Goal: Task Accomplishment & Management: Complete application form

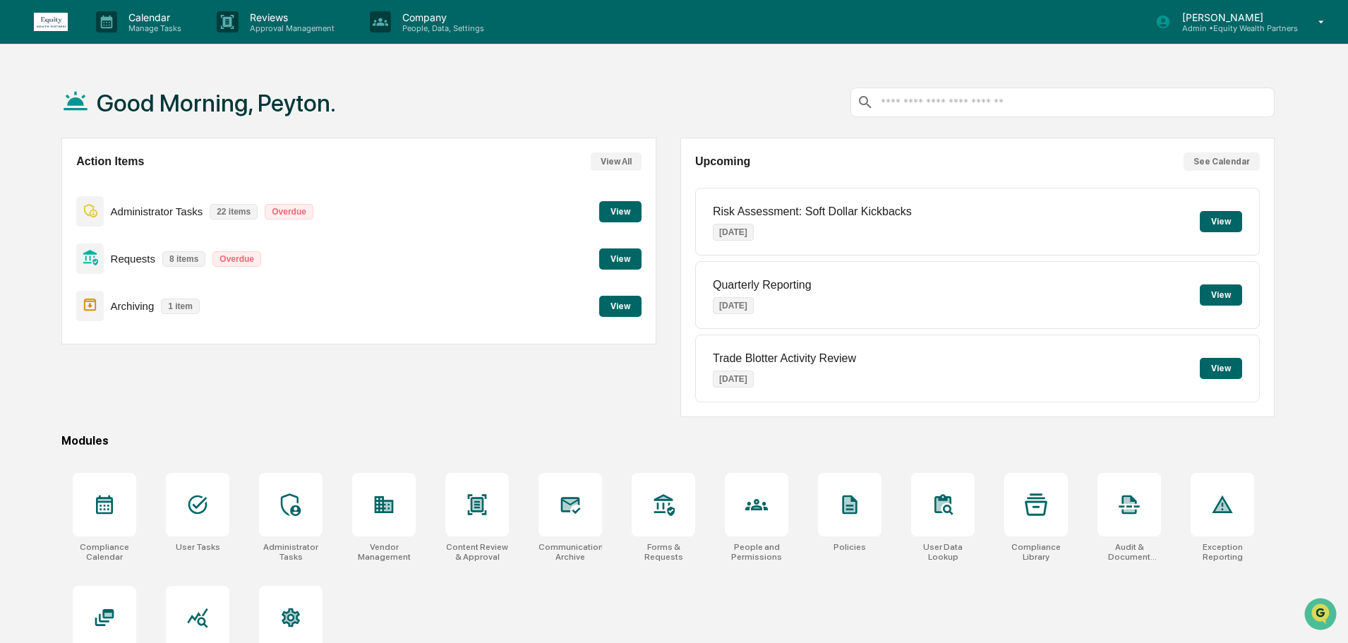
click at [619, 206] on button "View" at bounding box center [620, 211] width 42 height 21
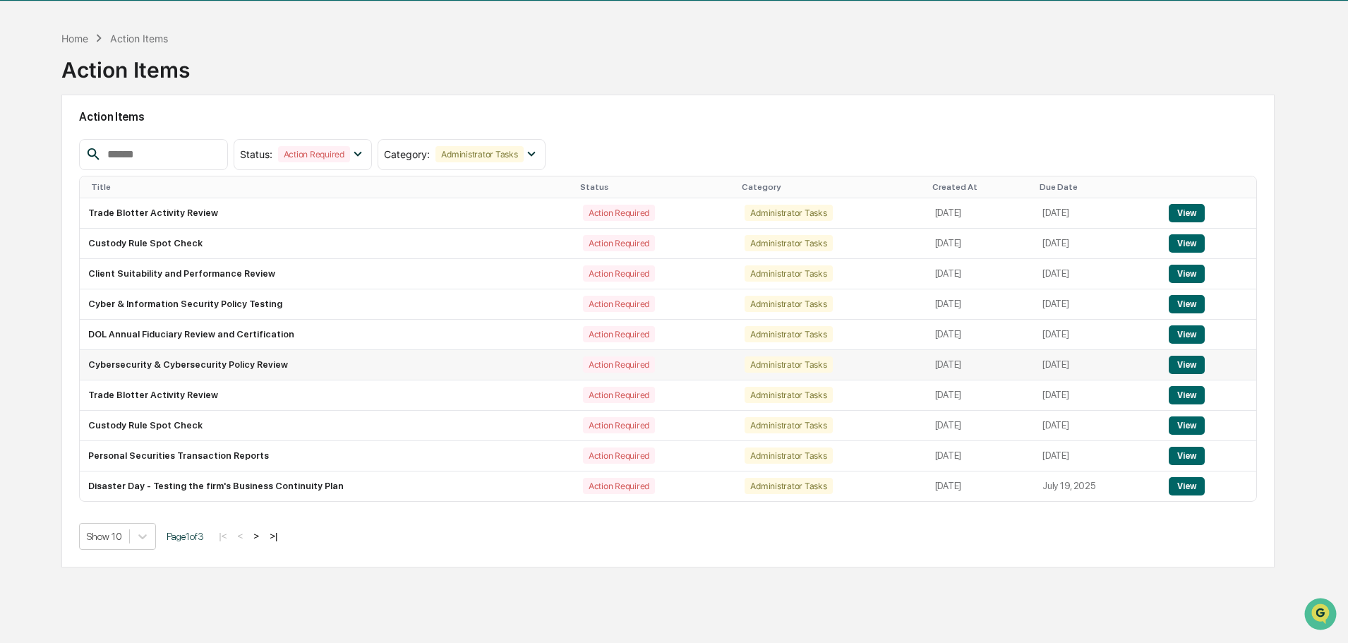
scroll to position [67, 0]
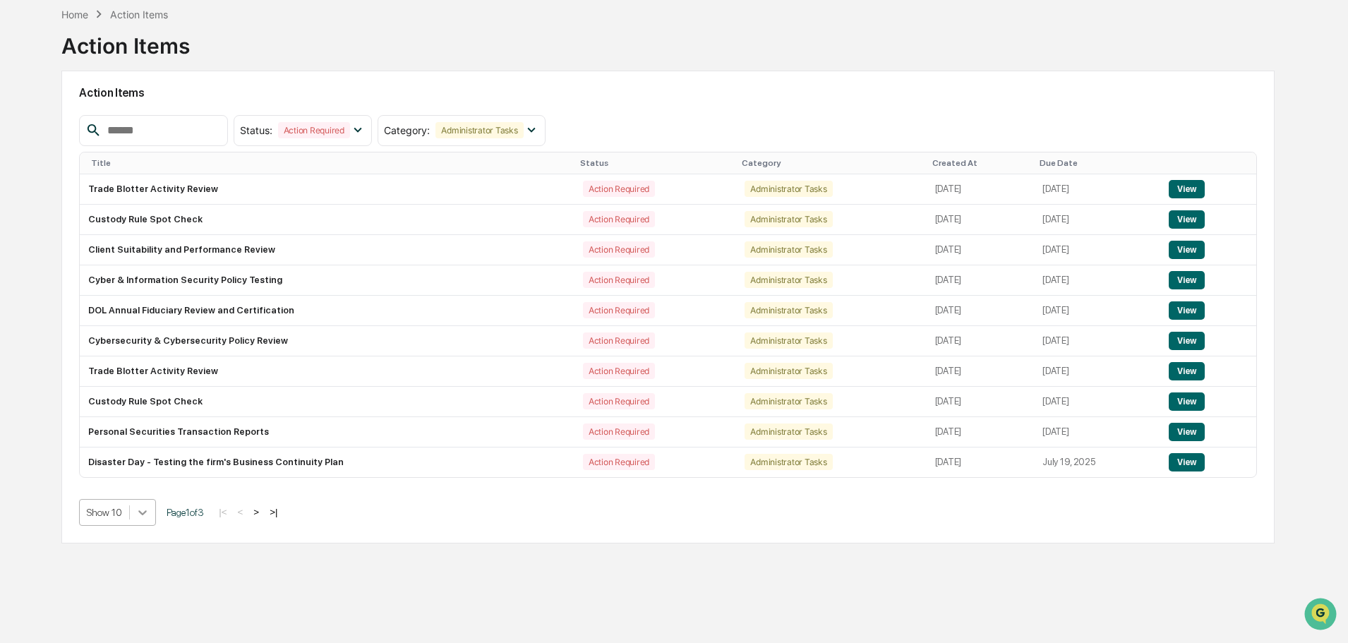
click at [143, 514] on div at bounding box center [142, 512] width 25 height 25
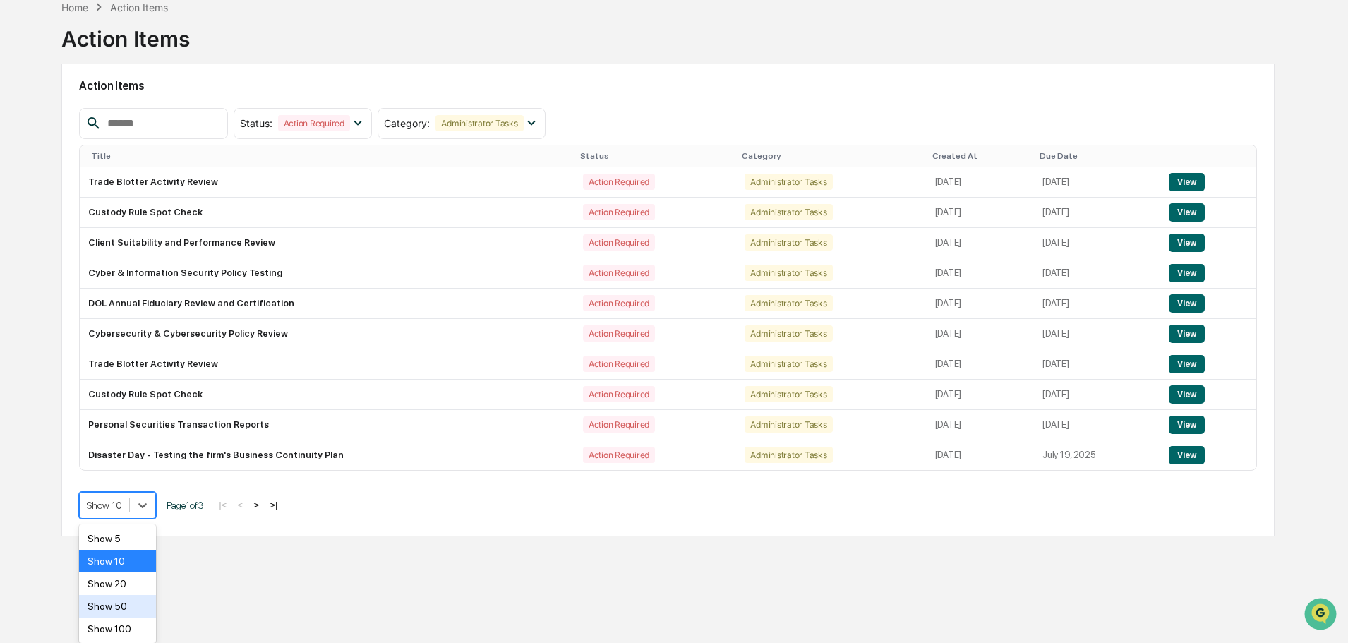
click at [114, 601] on div "Show 50" at bounding box center [117, 606] width 77 height 23
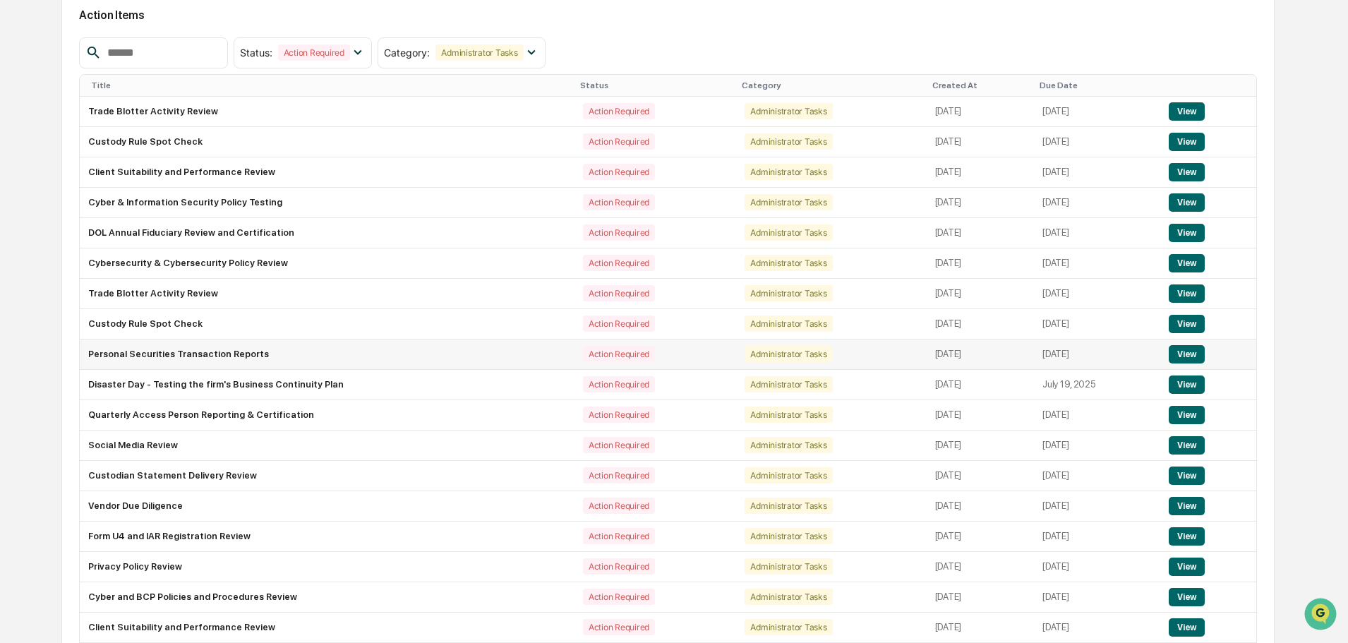
scroll to position [0, 0]
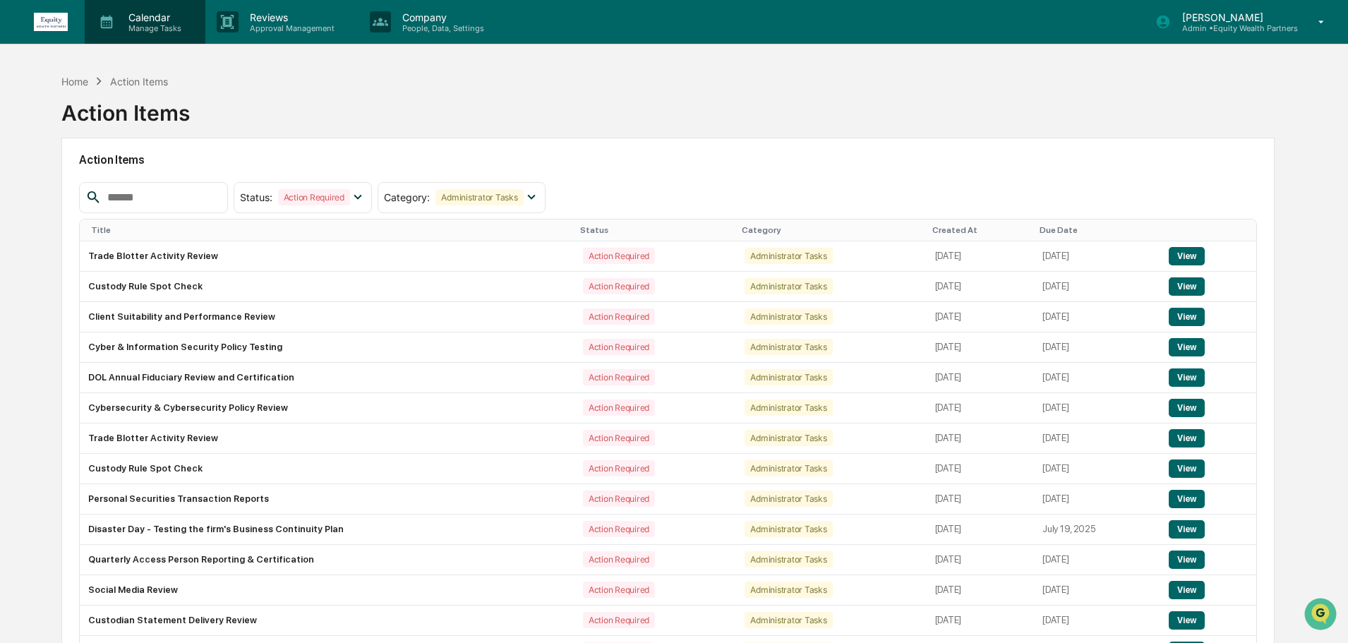
click at [173, 14] on p "Calendar" at bounding box center [152, 17] width 71 height 12
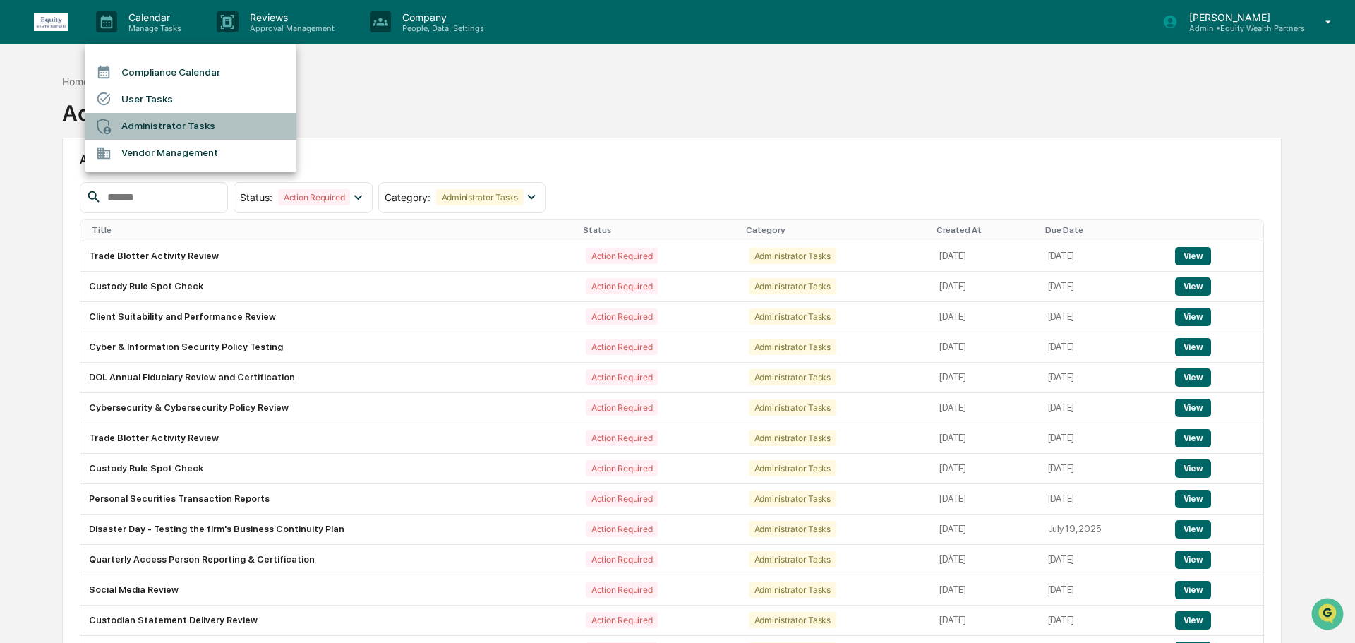
click at [194, 134] on li "Administrator Tasks" at bounding box center [191, 126] width 212 height 27
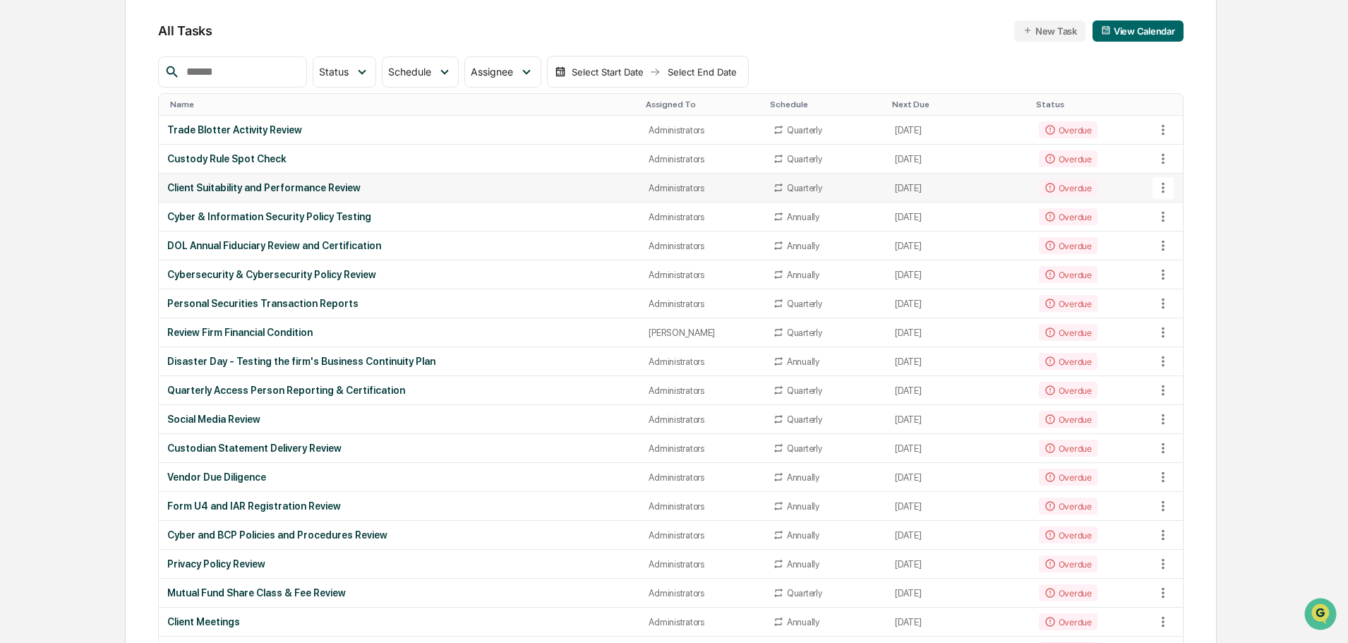
scroll to position [141, 0]
click at [262, 68] on input "text" at bounding box center [241, 70] width 120 height 18
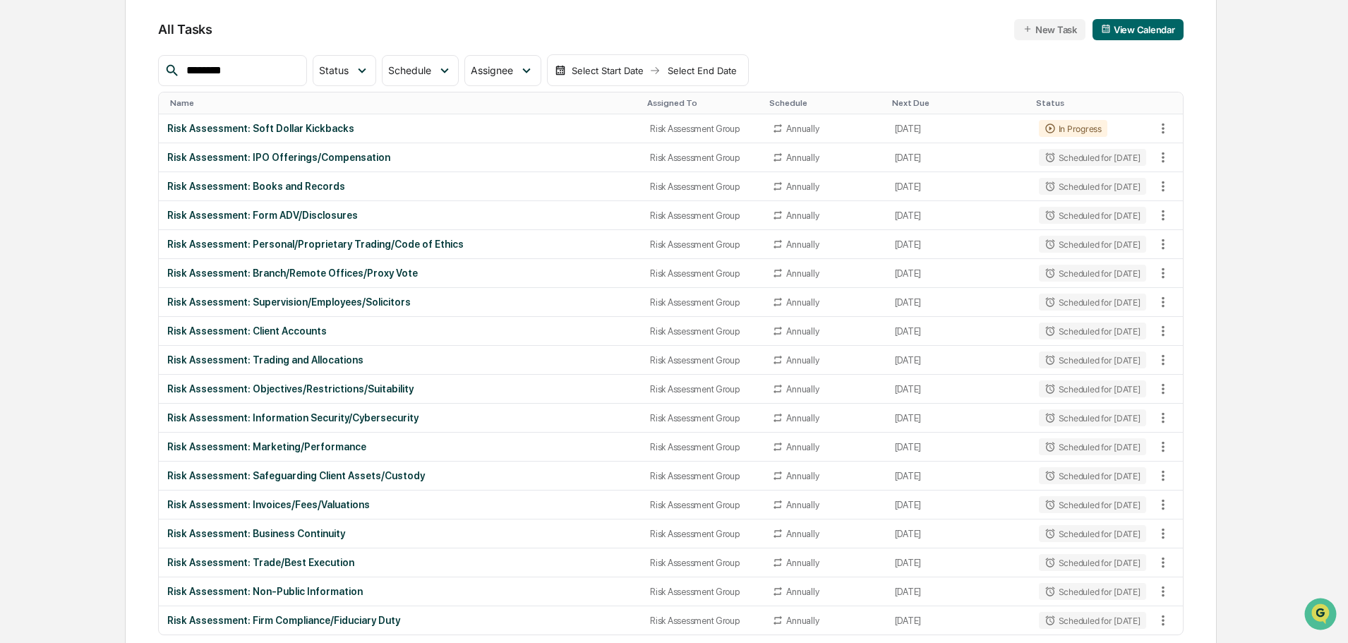
type input "********"
click at [371, 130] on div "Risk Assessment: Soft Dollar Kickbacks" at bounding box center [400, 128] width 466 height 11
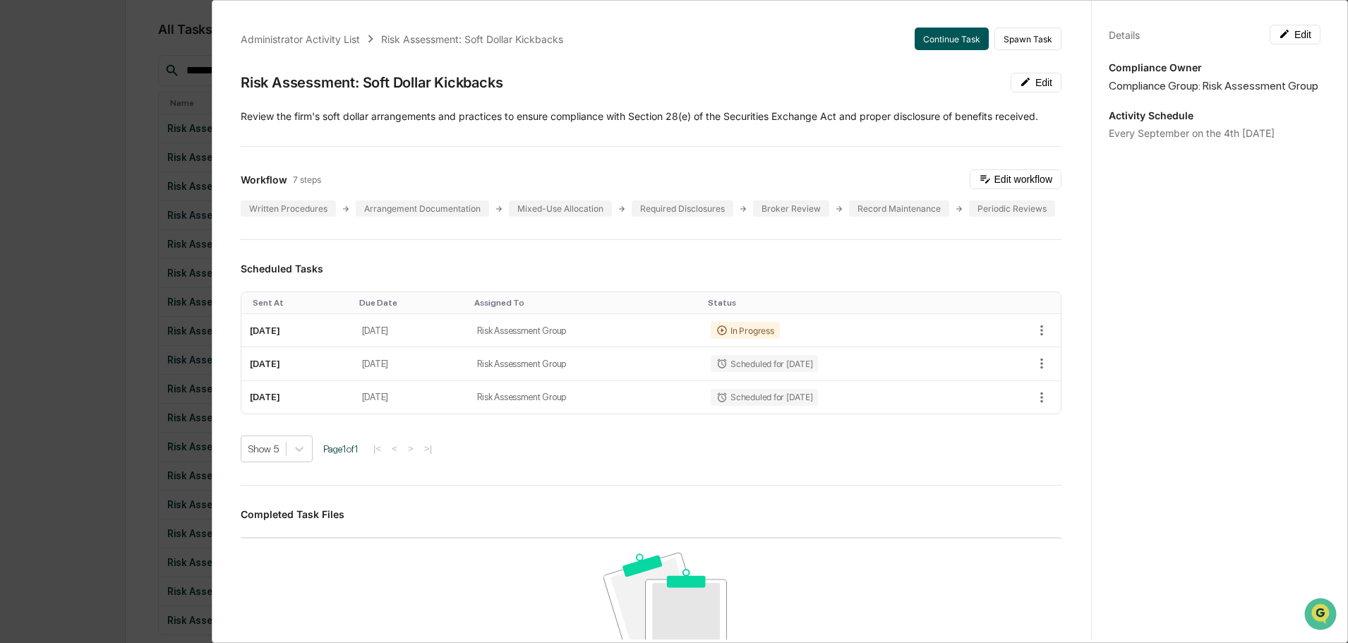
click at [934, 40] on button "Continue Task" at bounding box center [952, 39] width 74 height 23
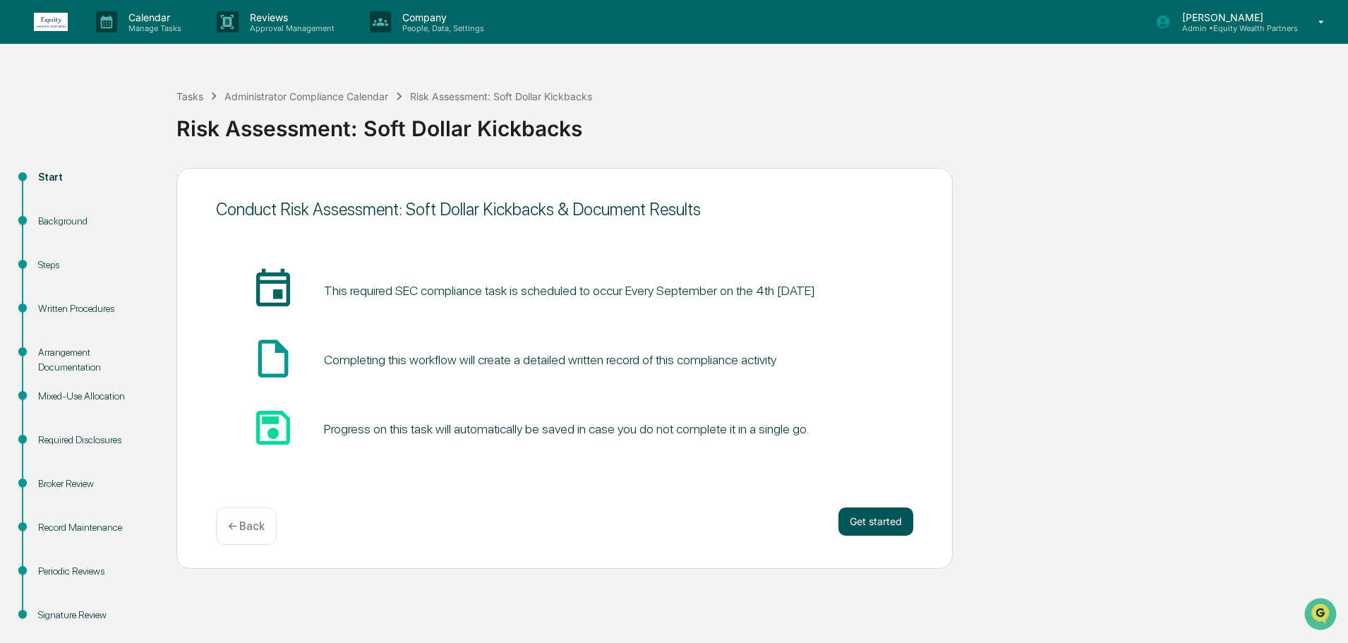
click at [855, 508] on button "Get started" at bounding box center [875, 521] width 75 height 28
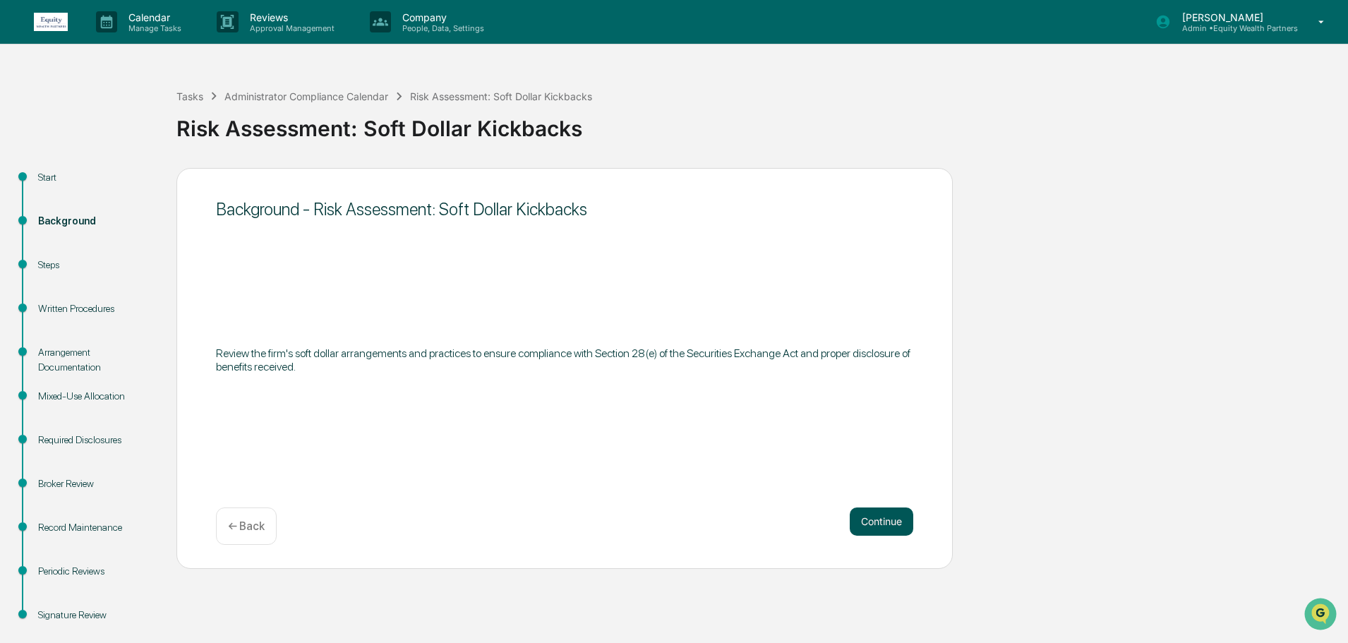
click at [864, 519] on button "Continue" at bounding box center [882, 521] width 64 height 28
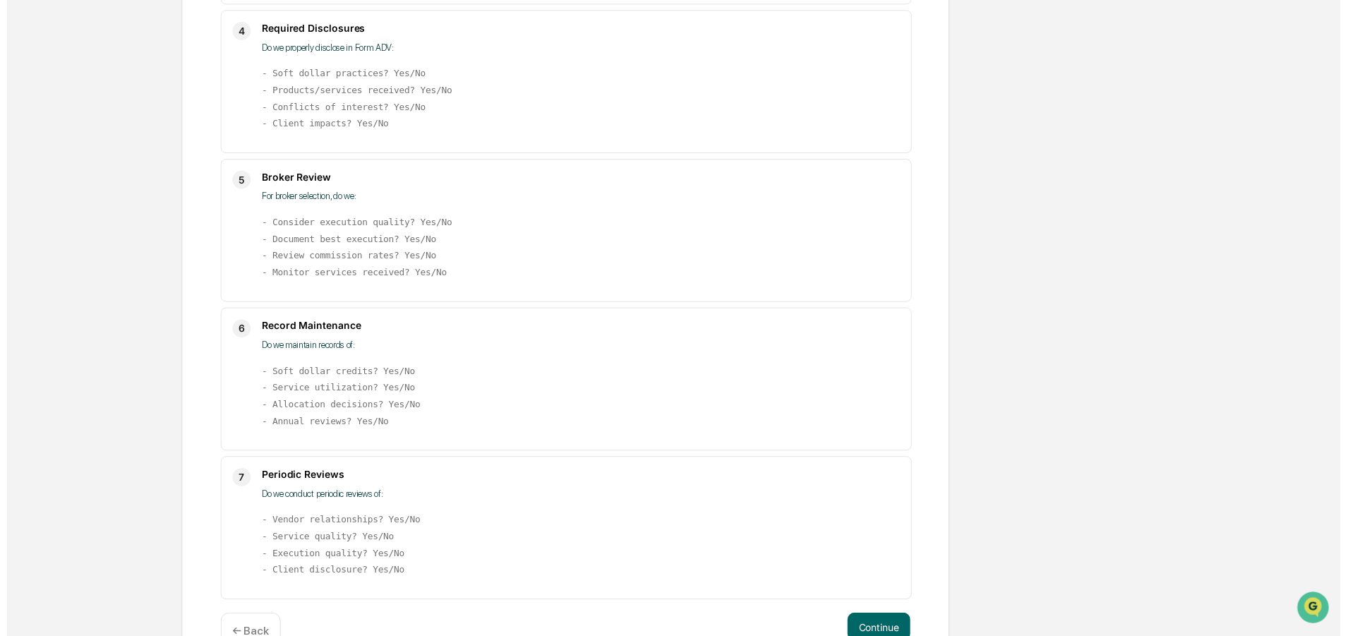
scroll to position [717, 0]
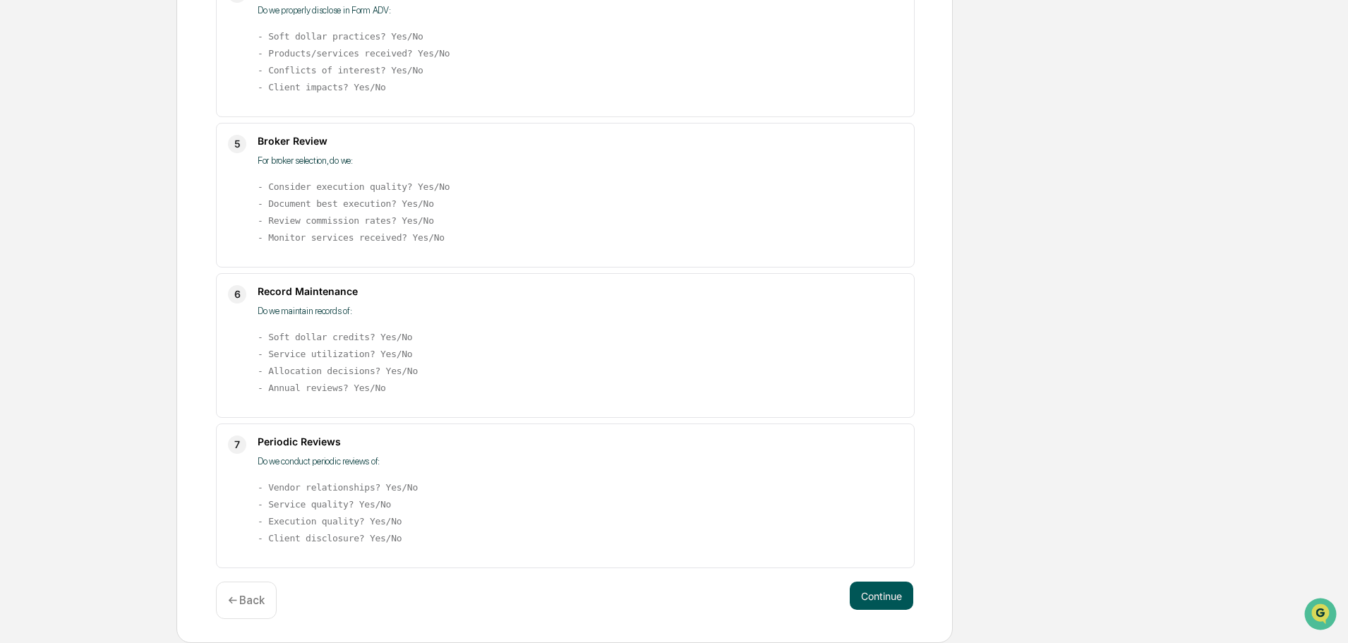
click at [899, 594] on button "Continue" at bounding box center [882, 595] width 64 height 28
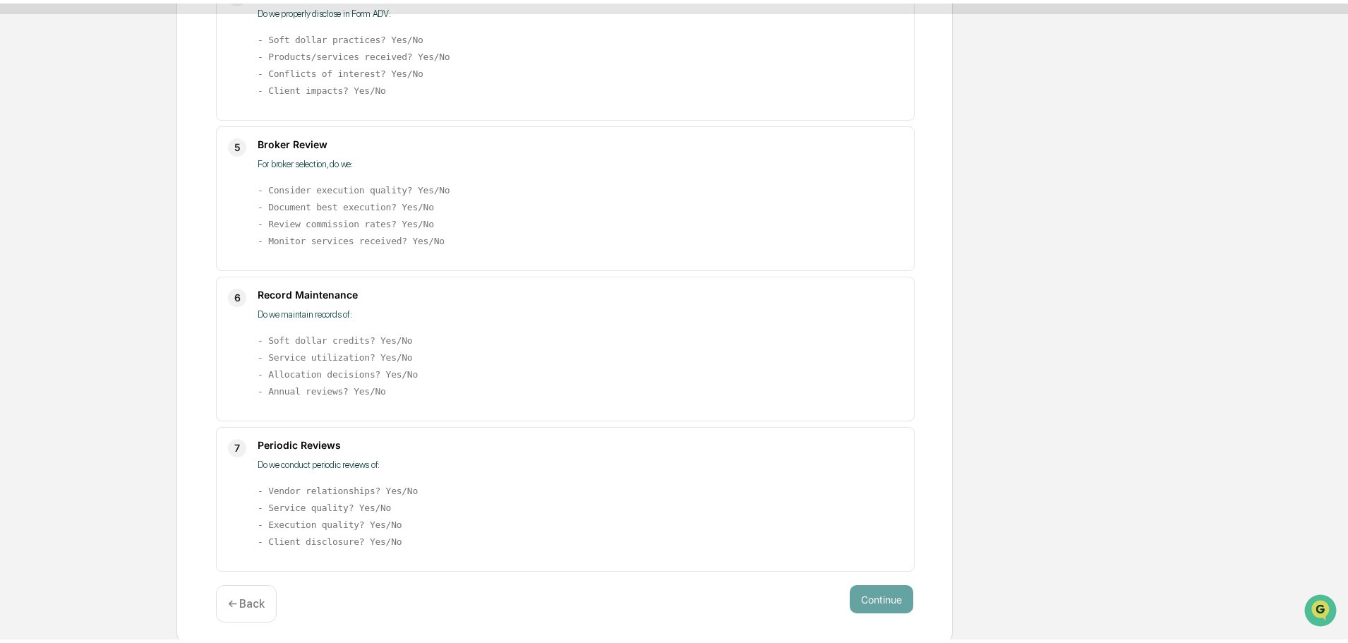
scroll to position [22, 0]
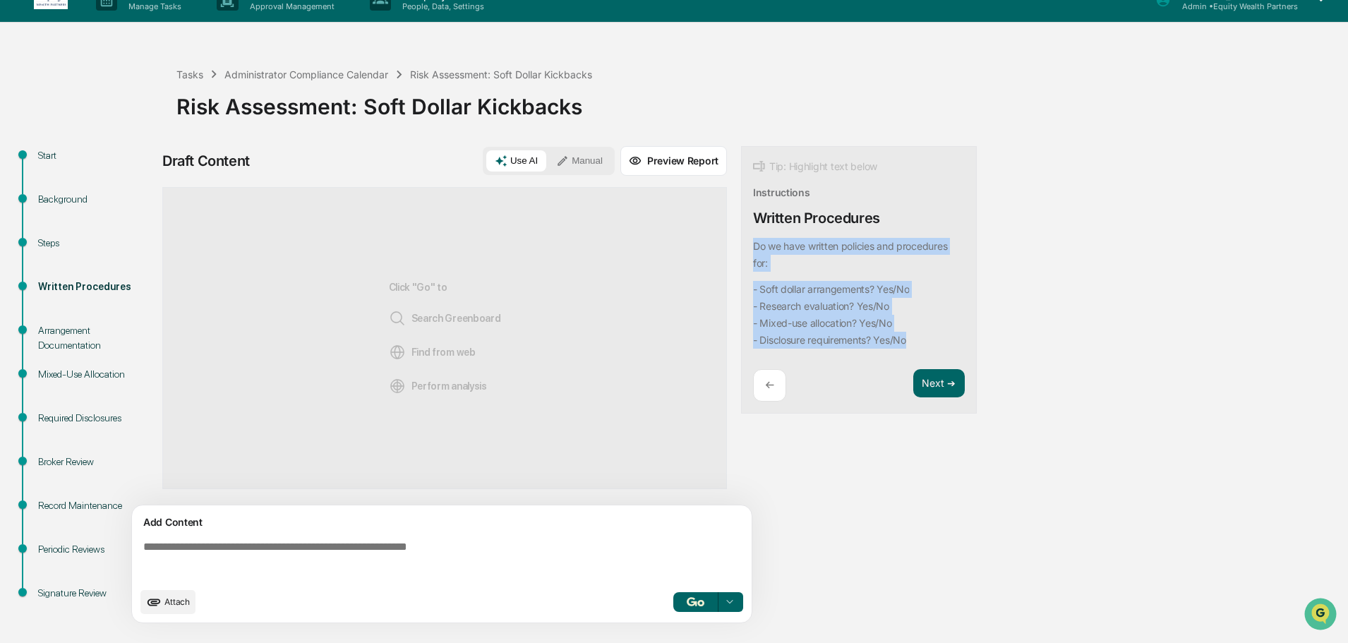
drag, startPoint x: 915, startPoint y: 341, endPoint x: 754, endPoint y: 242, distance: 188.8
click at [754, 242] on div "Do we have written policies and procedures for: - Soft dollar arrangements? Yes…" at bounding box center [856, 293] width 206 height 111
copy div "Do we have written policies and procedures for: - Soft dollar arrangements? Yes…"
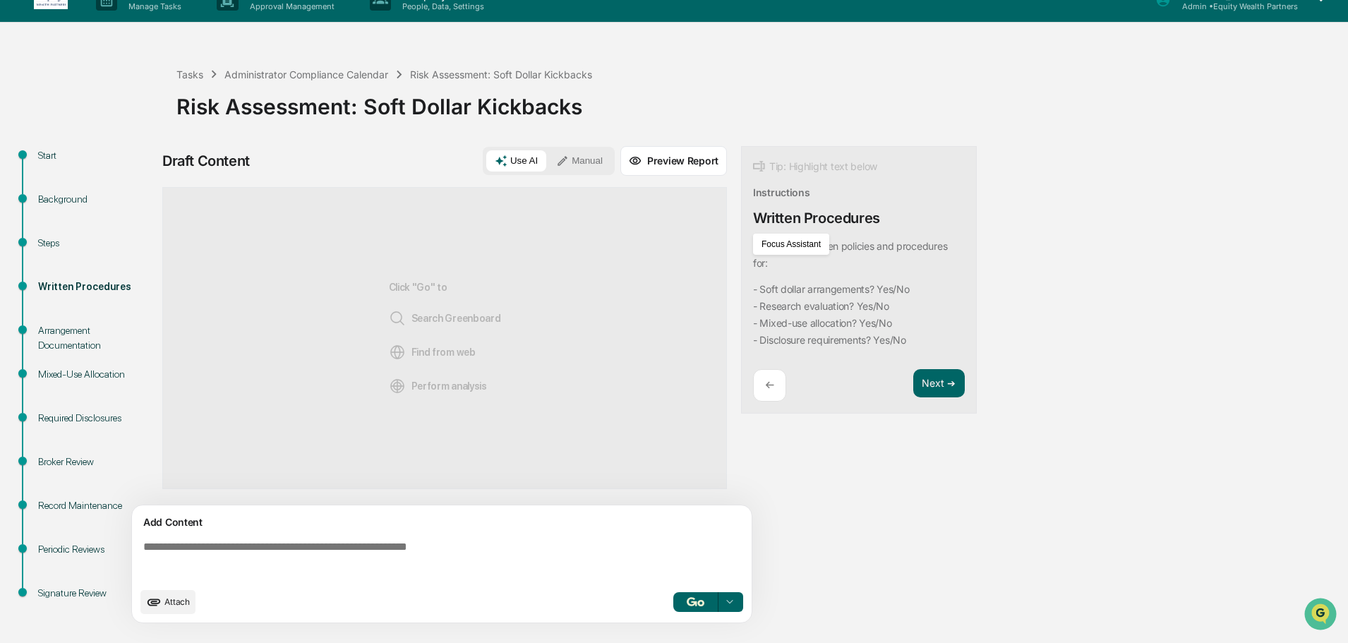
click at [303, 541] on textarea at bounding box center [445, 560] width 614 height 51
paste textarea "**********"
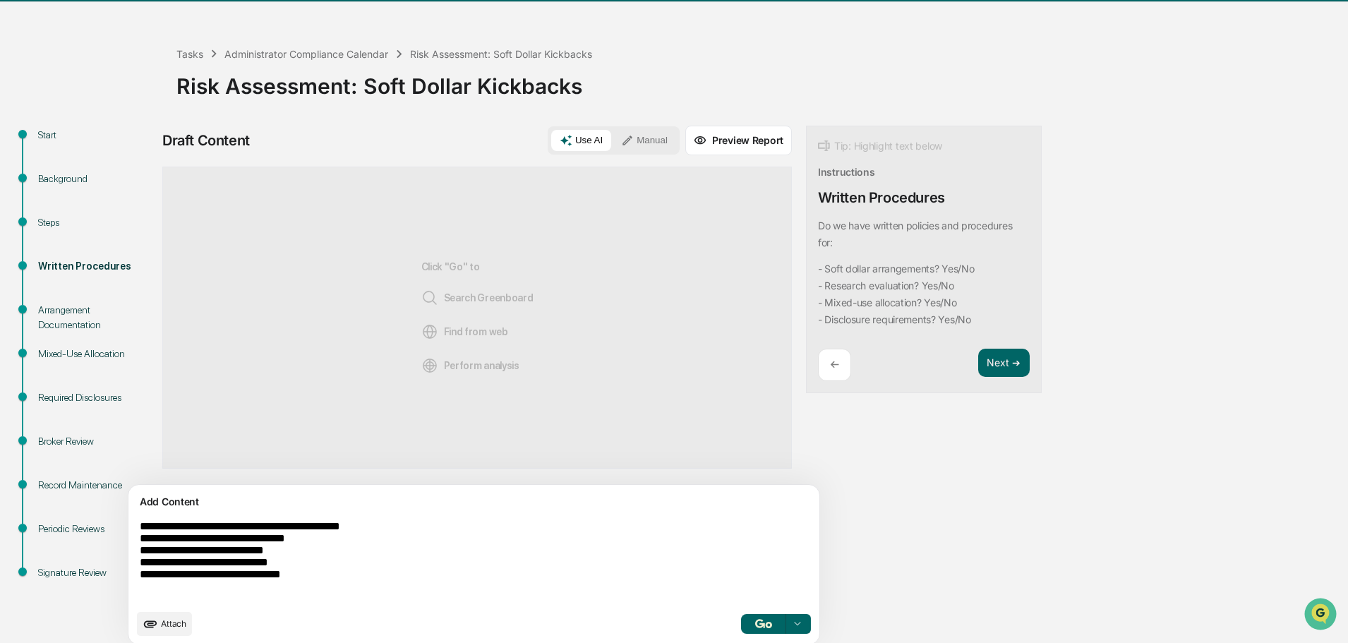
scroll to position [53, 0]
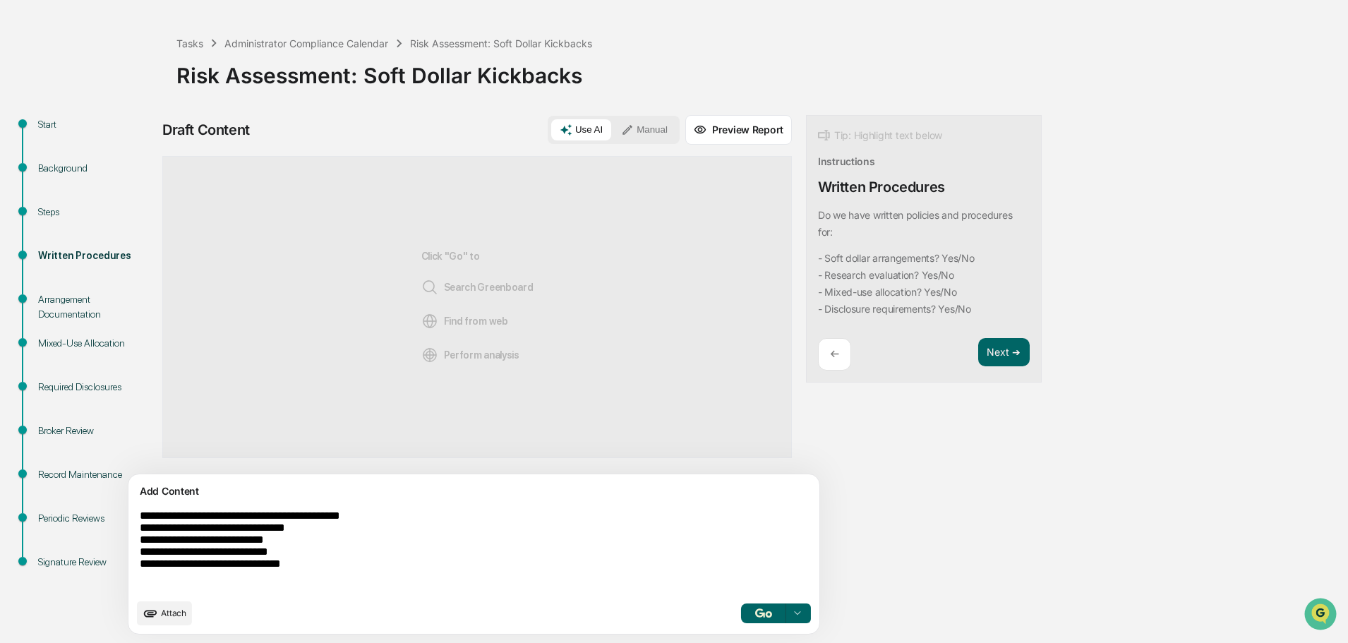
type textarea "**********"
click at [741, 607] on button "button" at bounding box center [763, 613] width 45 height 20
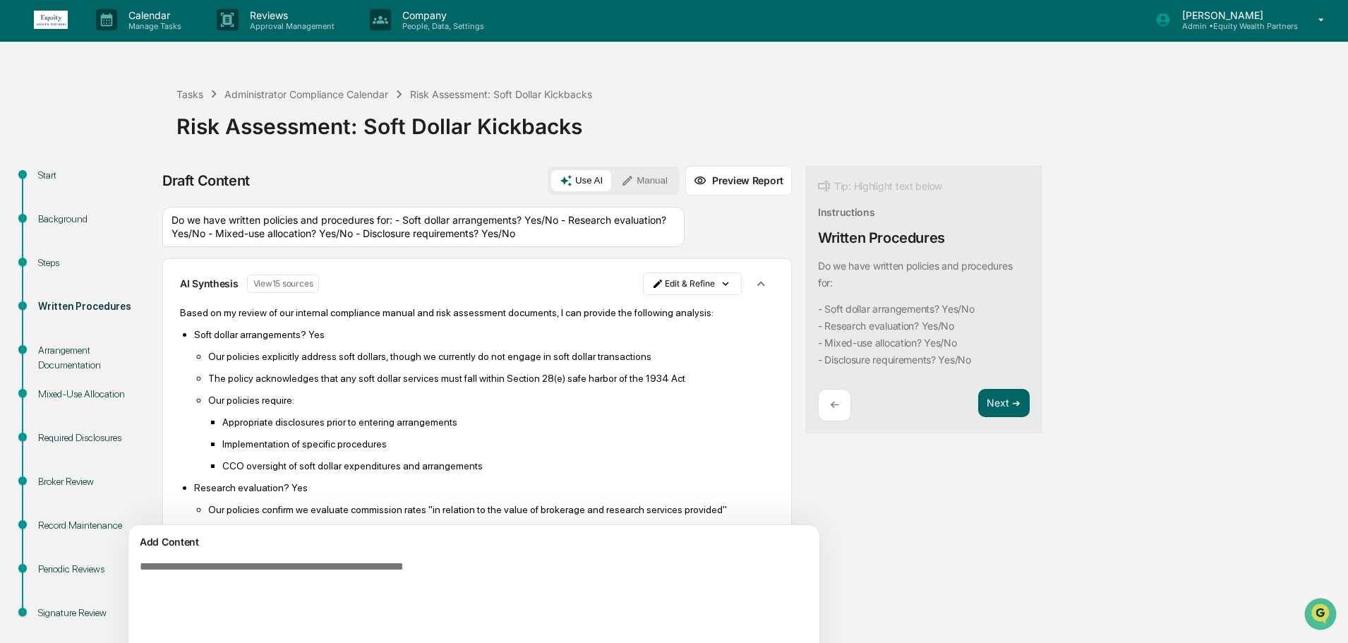
scroll to position [0, 0]
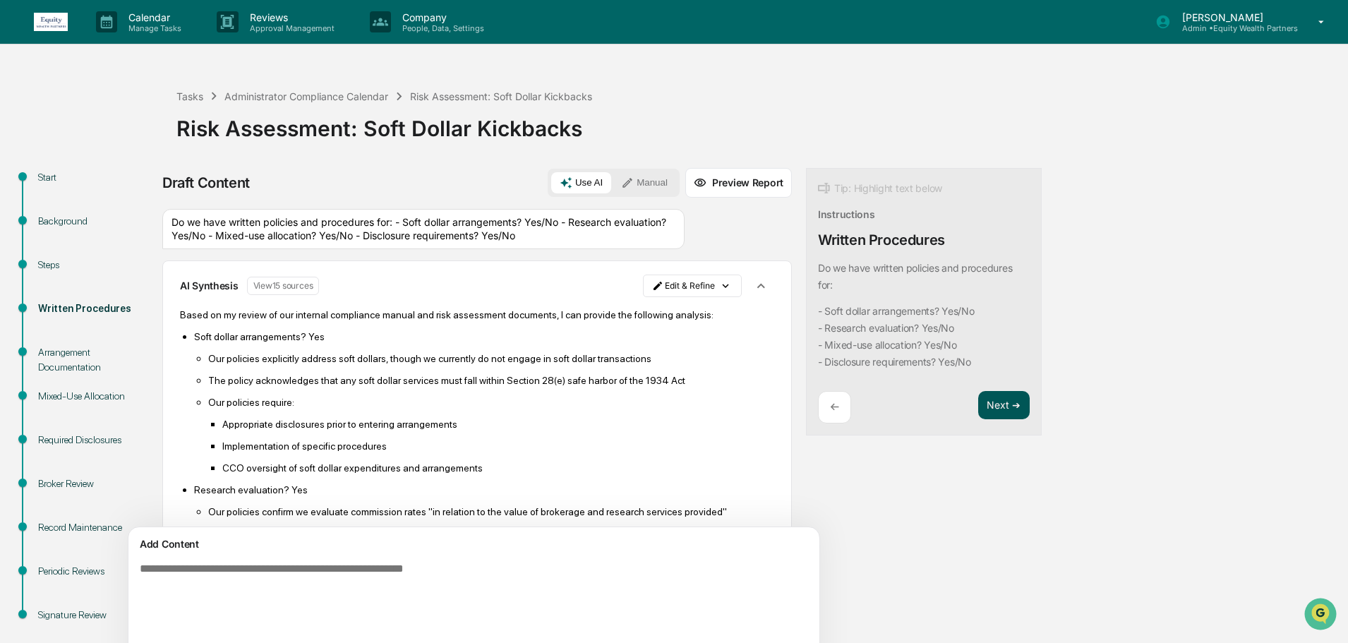
click at [978, 398] on button "Next ➔" at bounding box center [1004, 405] width 52 height 29
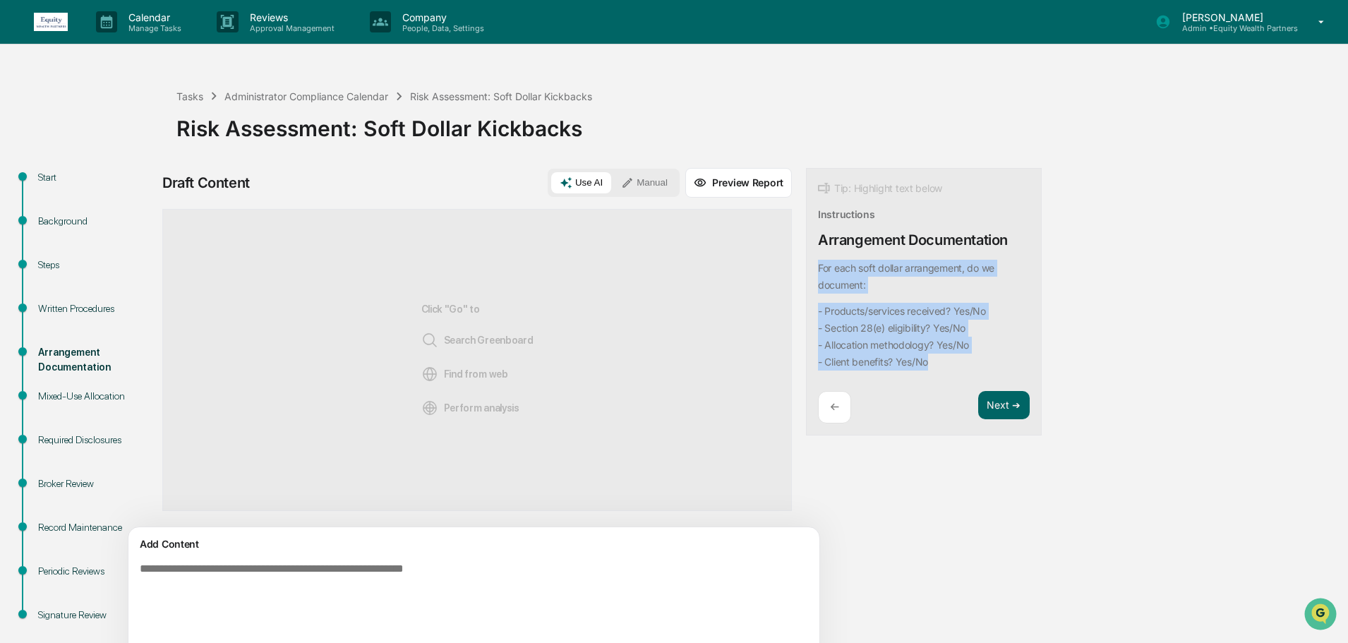
drag, startPoint x: 875, startPoint y: 366, endPoint x: 751, endPoint y: 271, distance: 156.5
click at [806, 271] on div "Tip: Highlight text below Instructions Arrangement Documentation For each soft …" at bounding box center [924, 302] width 236 height 268
copy div "For each soft dollar arrangement, do we document: - Products/services received?…"
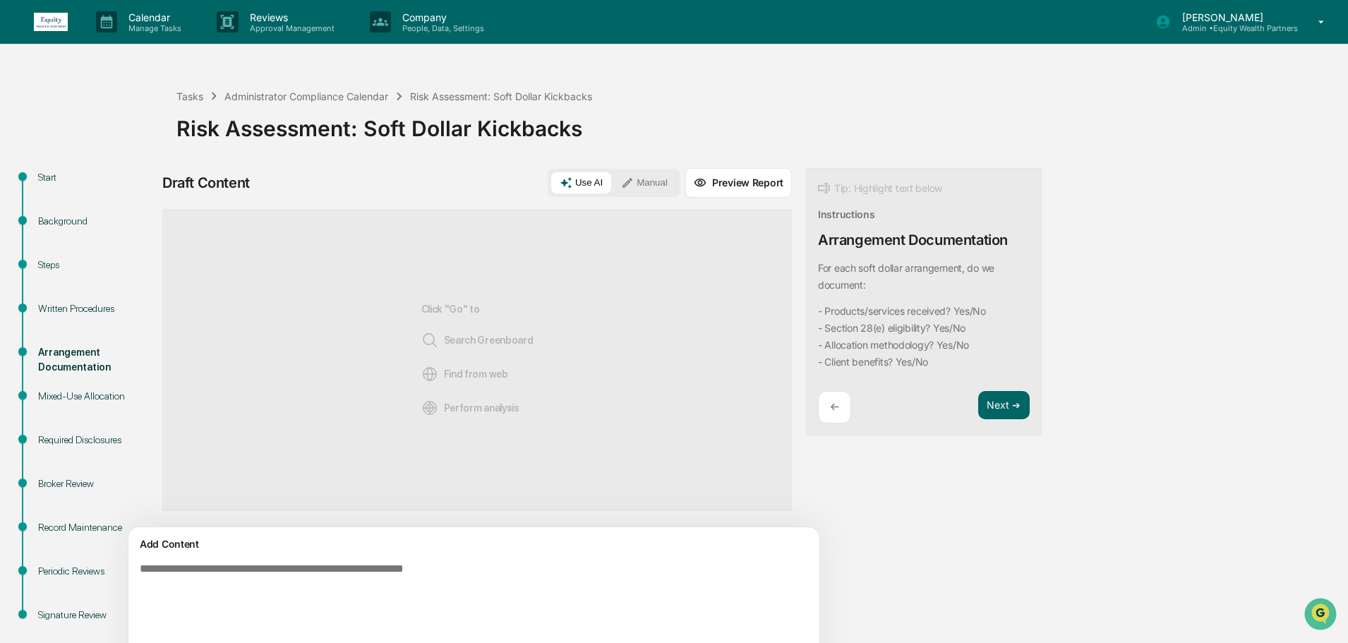
click at [287, 562] on textarea at bounding box center [441, 603] width 614 height 93
paste textarea "**********"
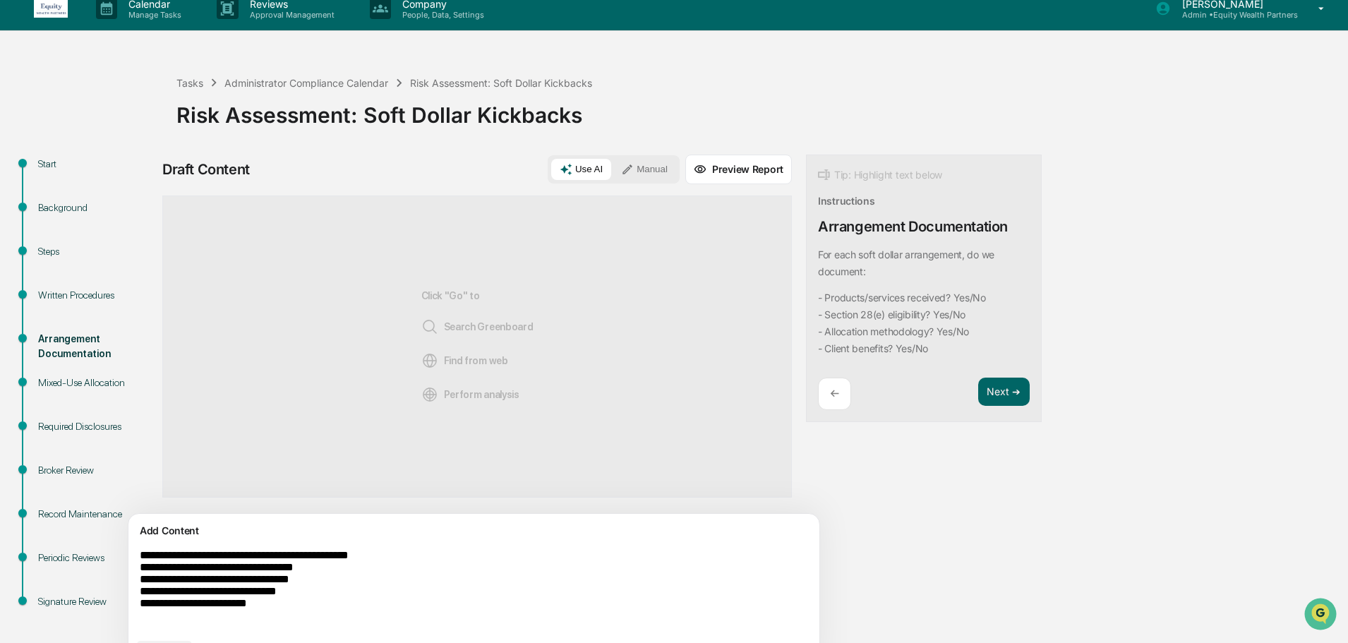
scroll to position [53, 0]
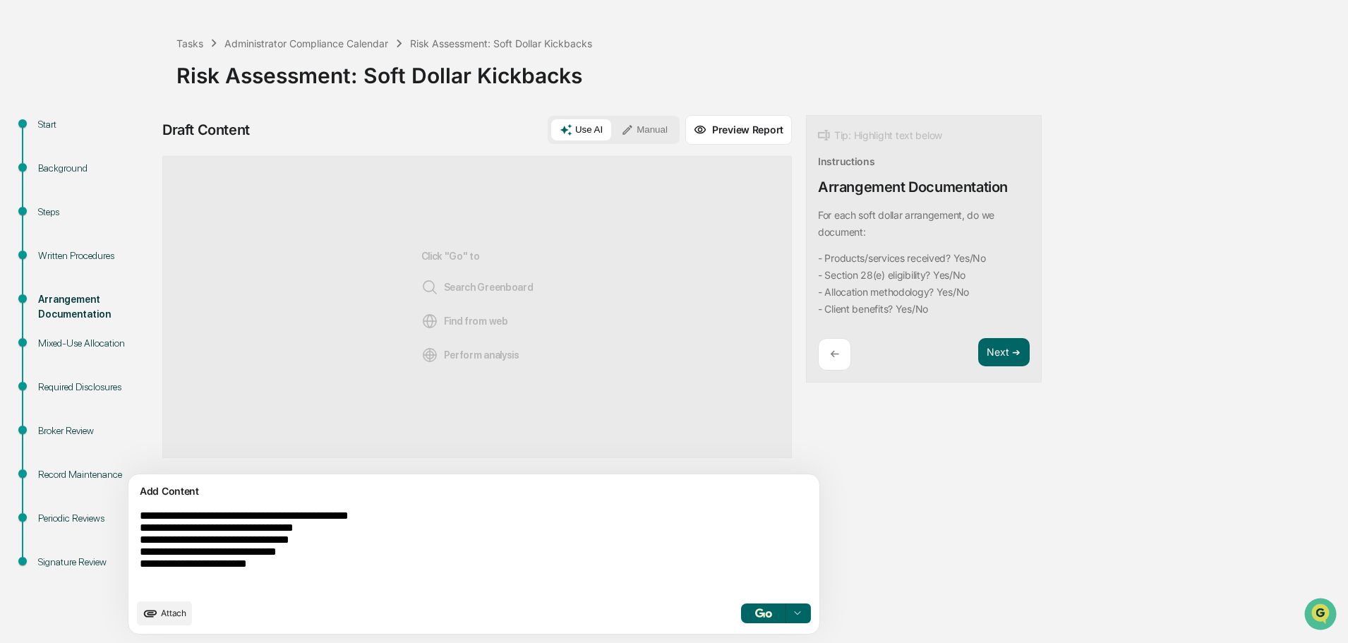
type textarea "**********"
click at [755, 615] on img "button" at bounding box center [763, 612] width 17 height 9
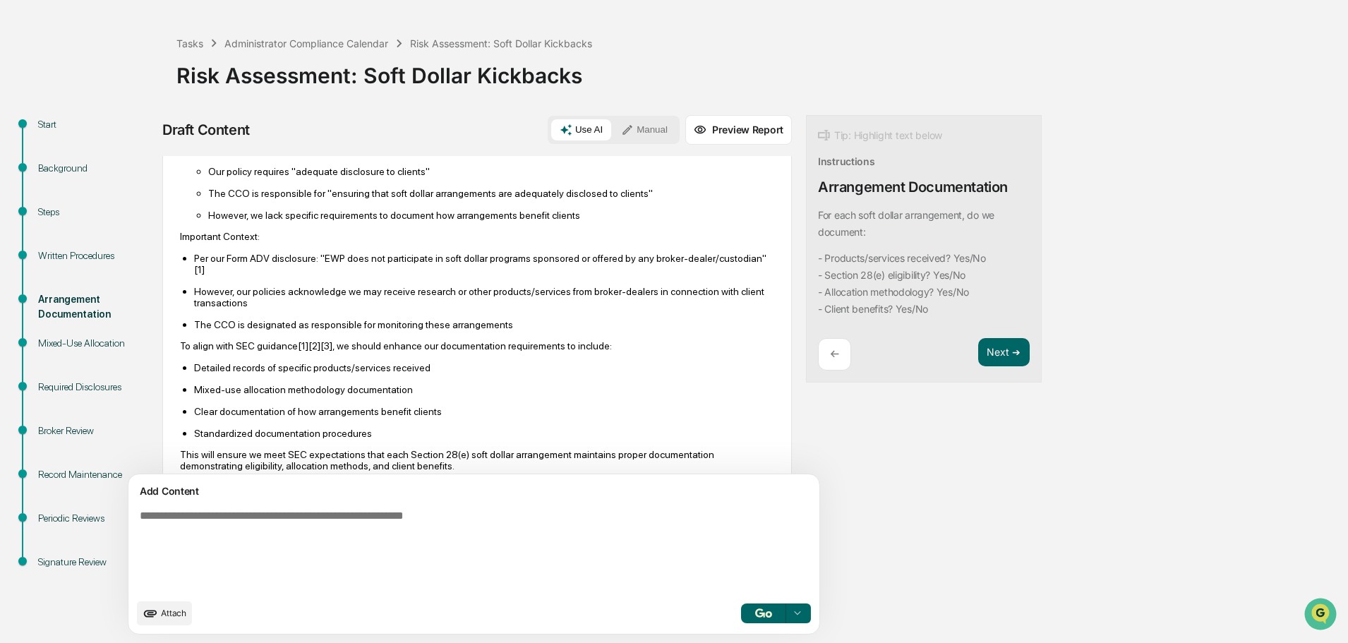
scroll to position [394, 0]
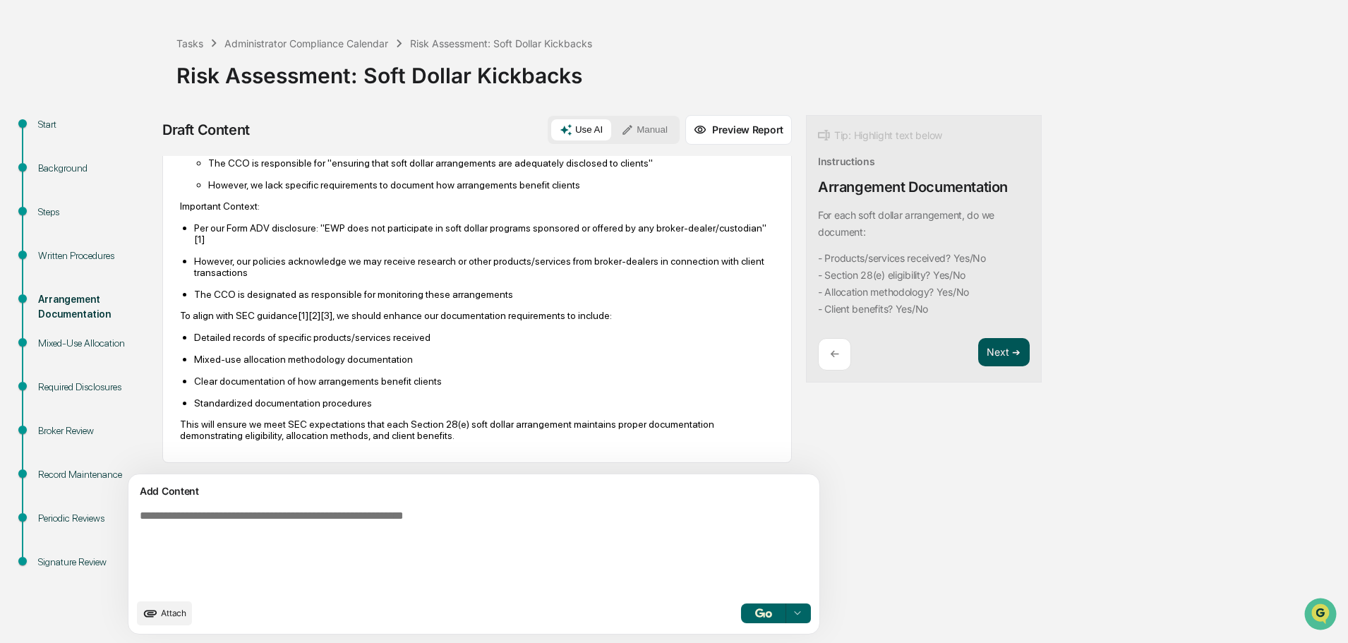
click at [978, 358] on button "Next ➔" at bounding box center [1004, 352] width 52 height 29
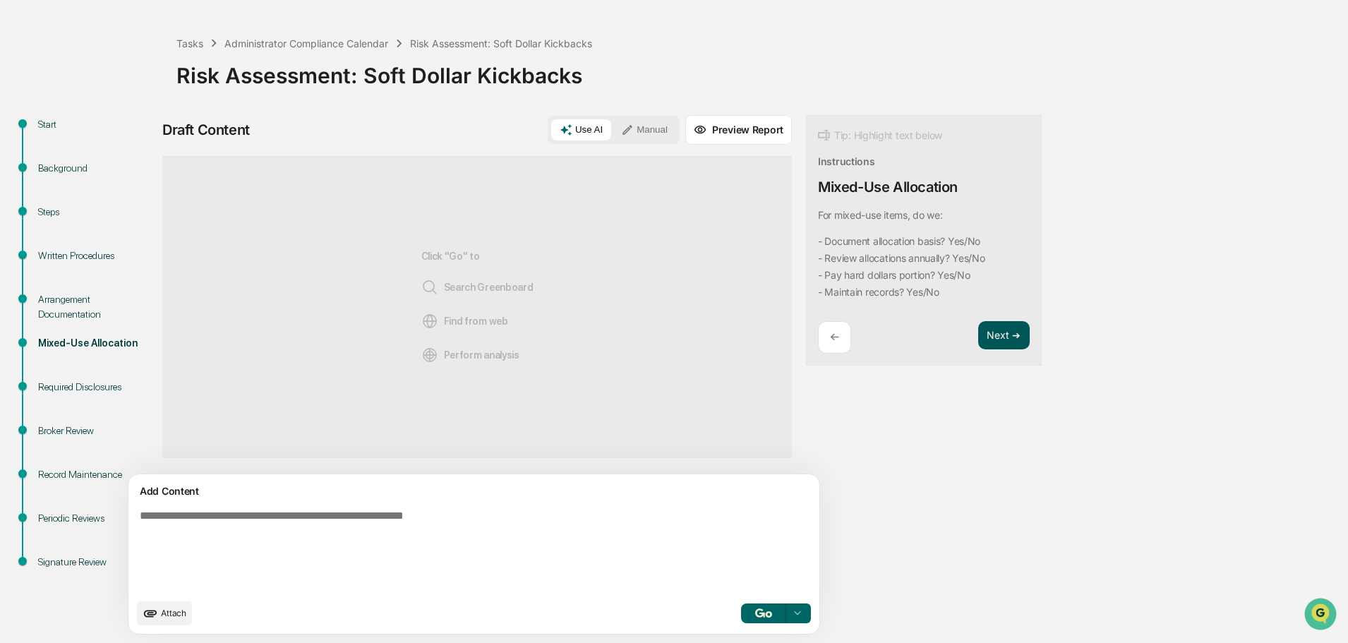
scroll to position [0, 0]
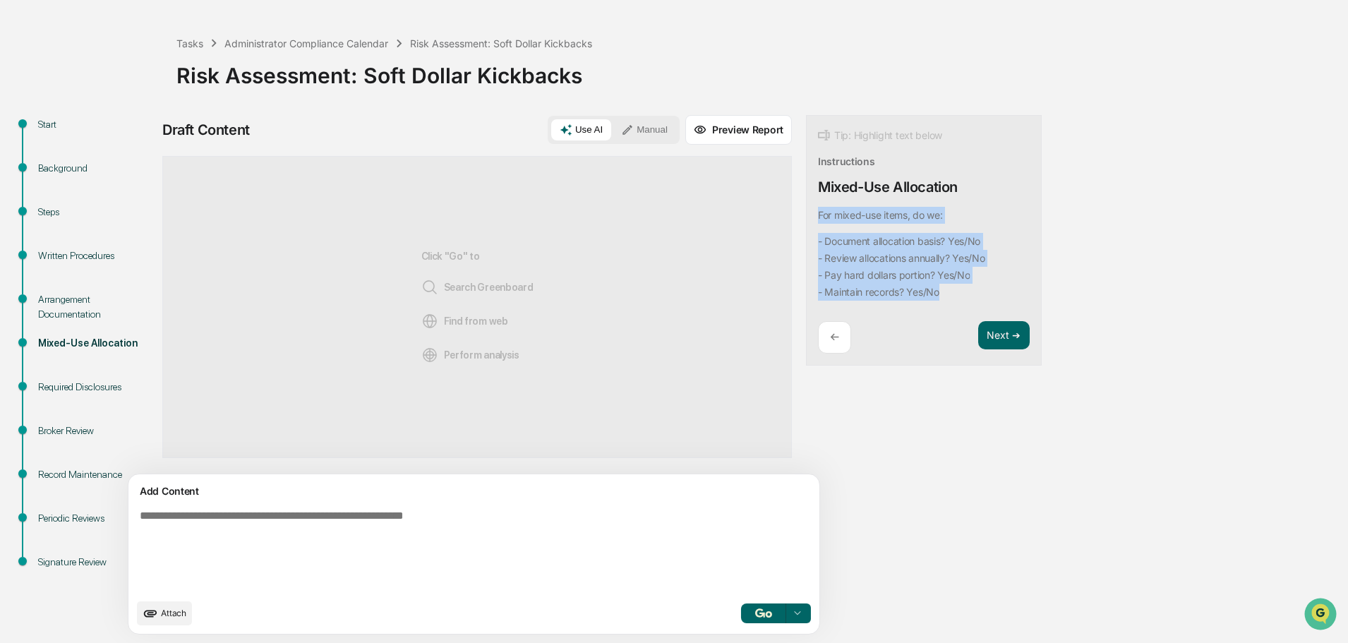
drag, startPoint x: 898, startPoint y: 294, endPoint x: 752, endPoint y: 216, distance: 166.0
click at [806, 216] on div "Tip: Highlight text below Instructions Mixed-Use Allocation For mixed-use items…" at bounding box center [924, 240] width 236 height 251
copy div "For mixed-use items, do we: - Document allocation basis? Yes/No - Review alloca…"
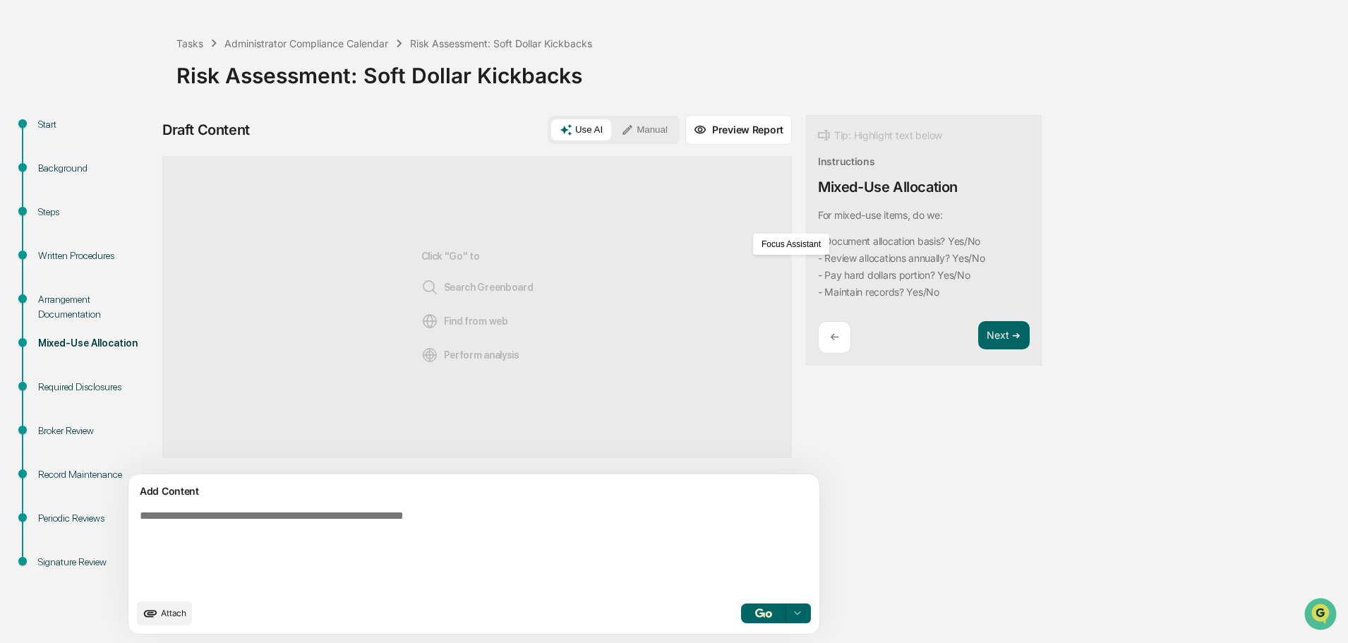
click at [190, 536] on textarea at bounding box center [441, 550] width 614 height 93
paste textarea "**********"
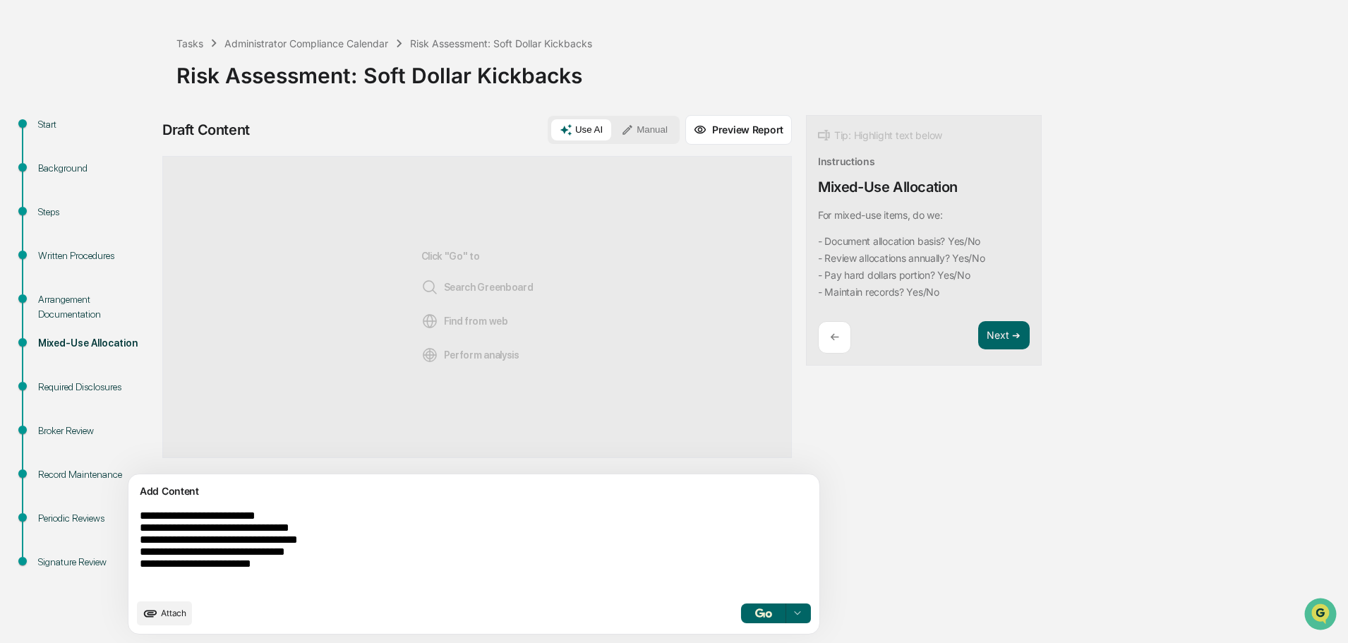
type textarea "**********"
click at [741, 613] on button "button" at bounding box center [763, 613] width 45 height 20
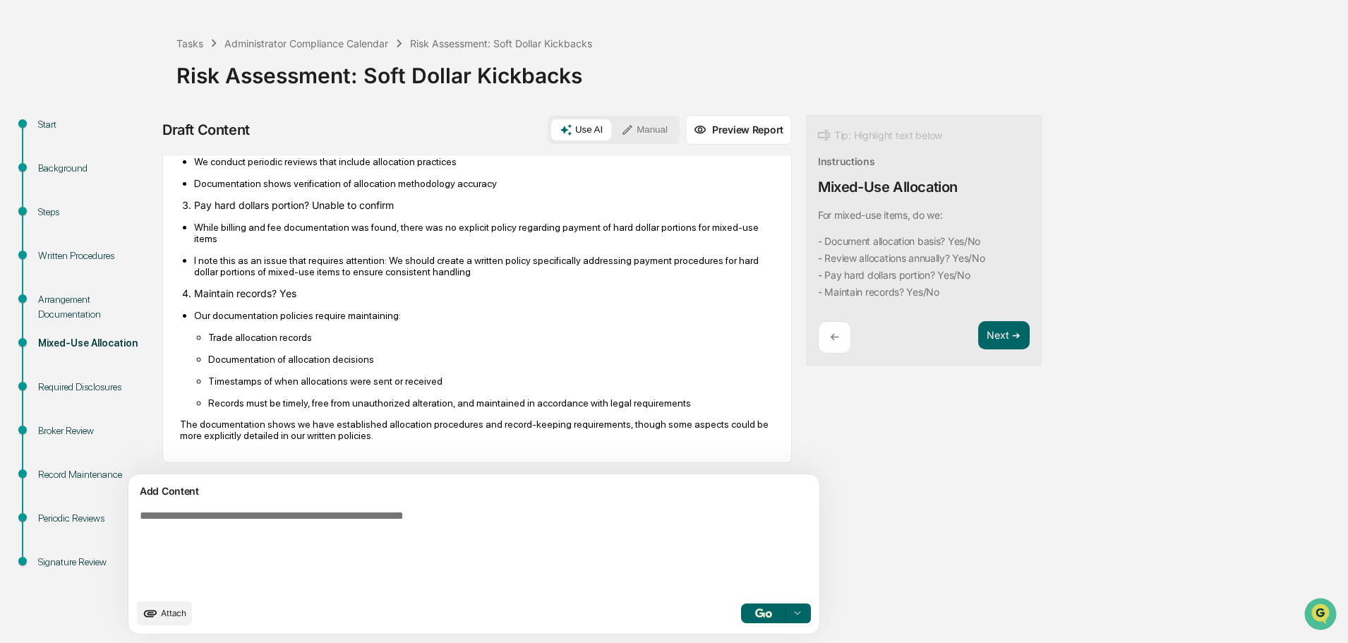
scroll to position [298, 0]
click at [978, 331] on button "Next ➔" at bounding box center [1004, 335] width 52 height 29
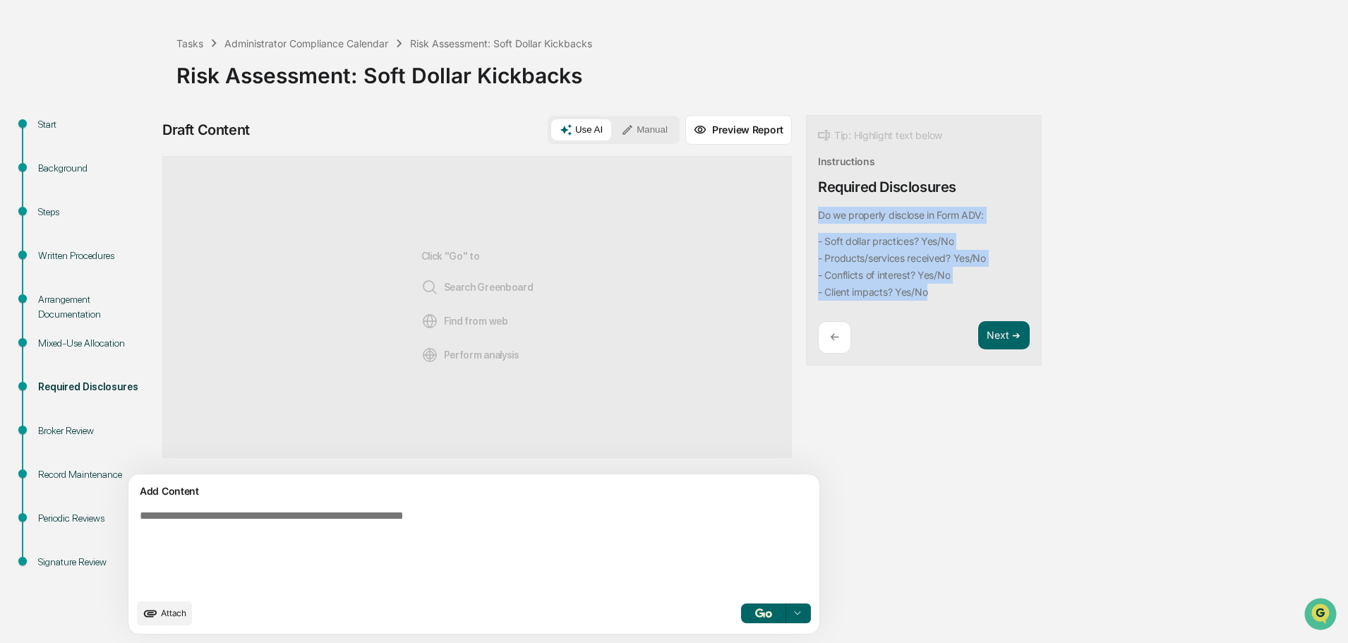
drag, startPoint x: 874, startPoint y: 296, endPoint x: 747, endPoint y: 213, distance: 151.5
click at [806, 213] on div "Tip: Highlight text below Instructions Required Disclosures Do we properly disc…" at bounding box center [924, 240] width 236 height 251
copy div "Do we properly disclose in Form ADV: - Soft dollar practices? Yes/No - Products…"
click at [267, 526] on textarea at bounding box center [441, 550] width 614 height 93
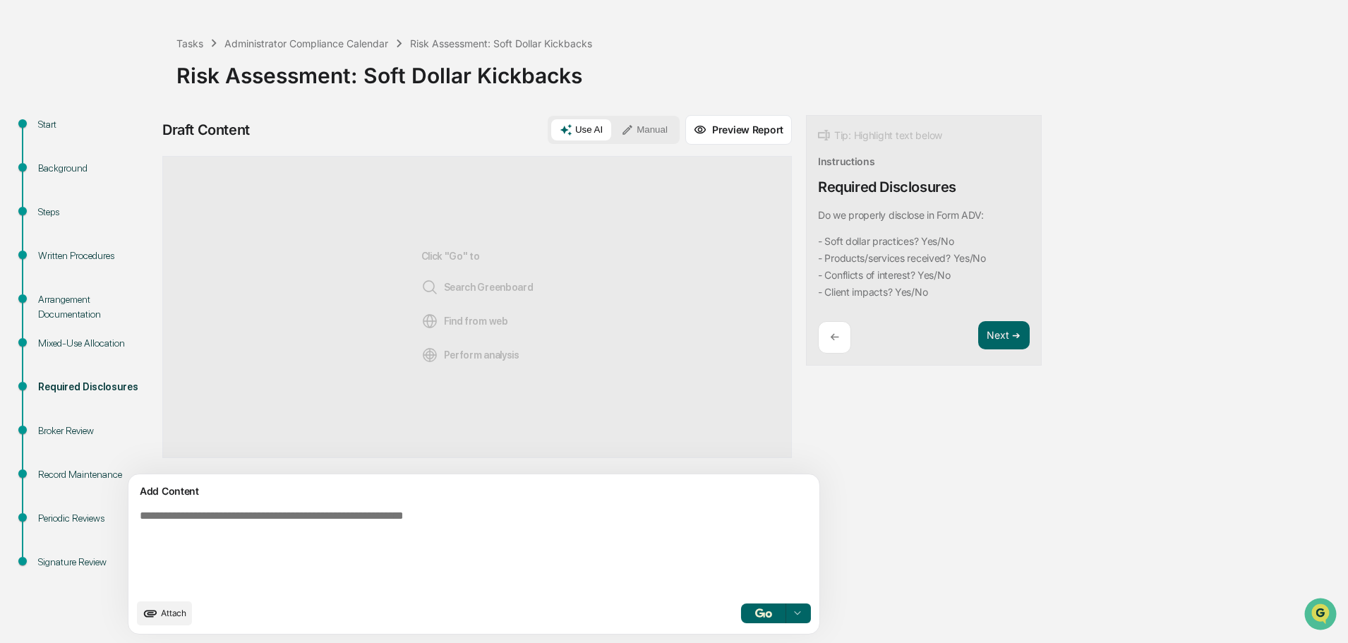
paste textarea "**********"
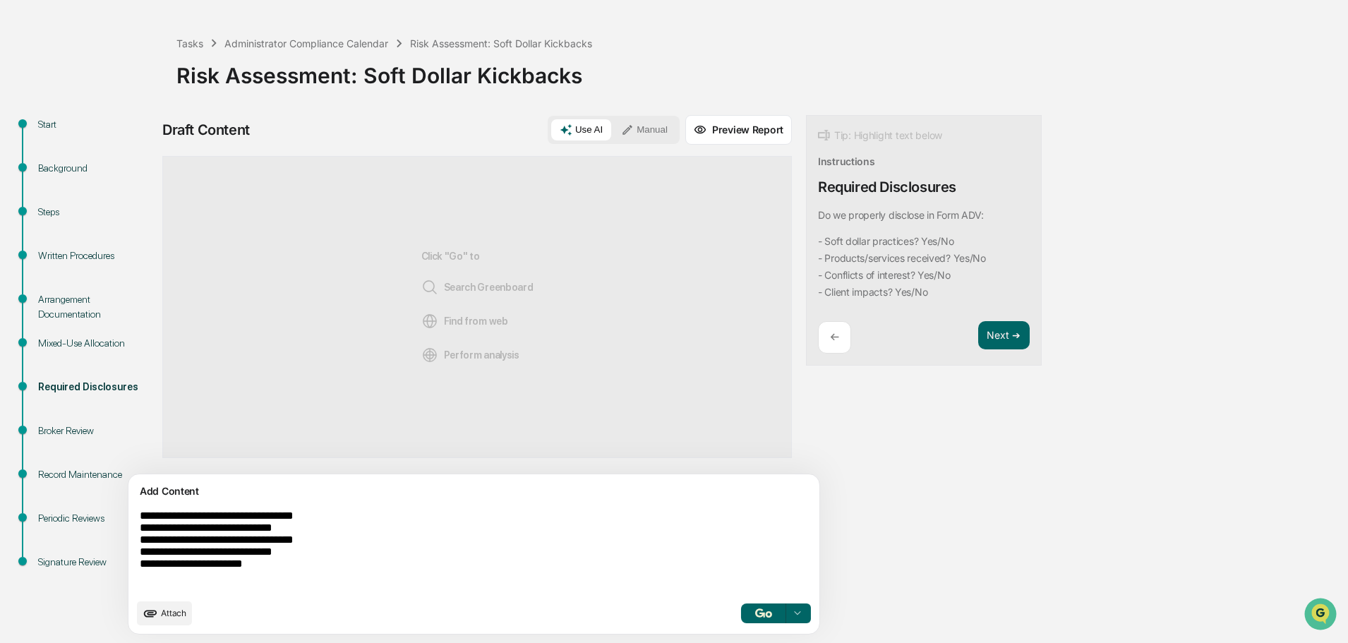
type textarea "**********"
click at [741, 607] on button "button" at bounding box center [763, 613] width 45 height 20
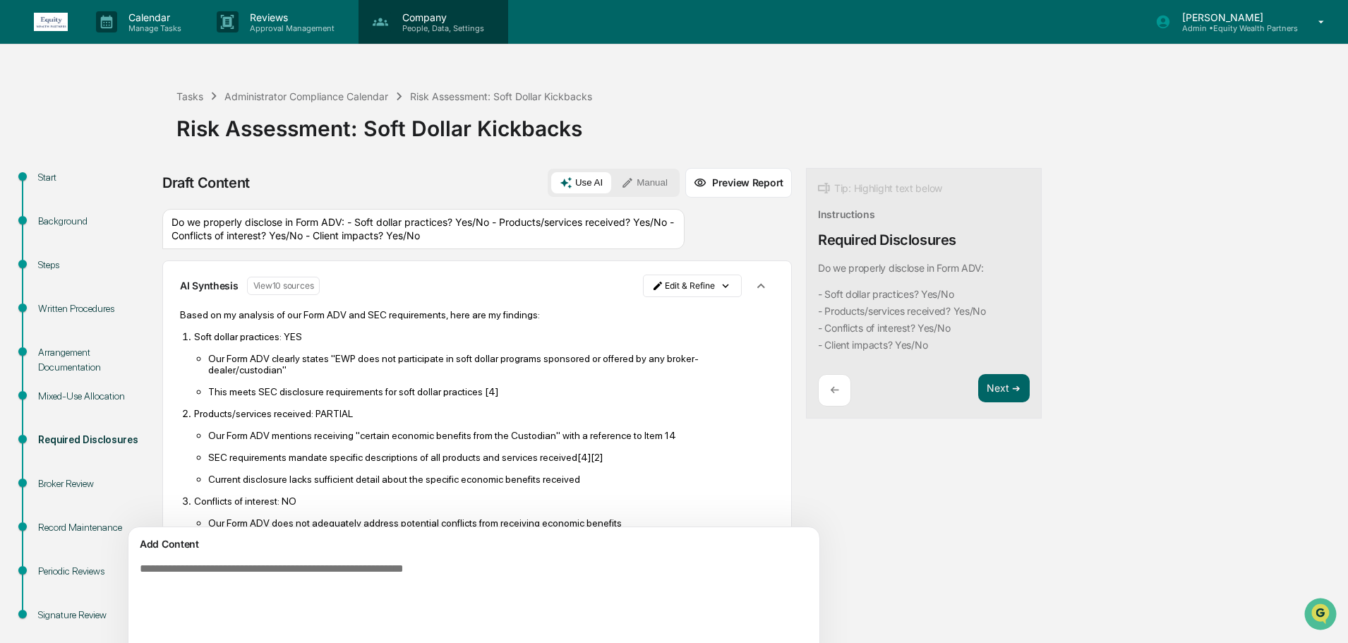
click at [431, 15] on p "Company" at bounding box center [441, 17] width 100 height 12
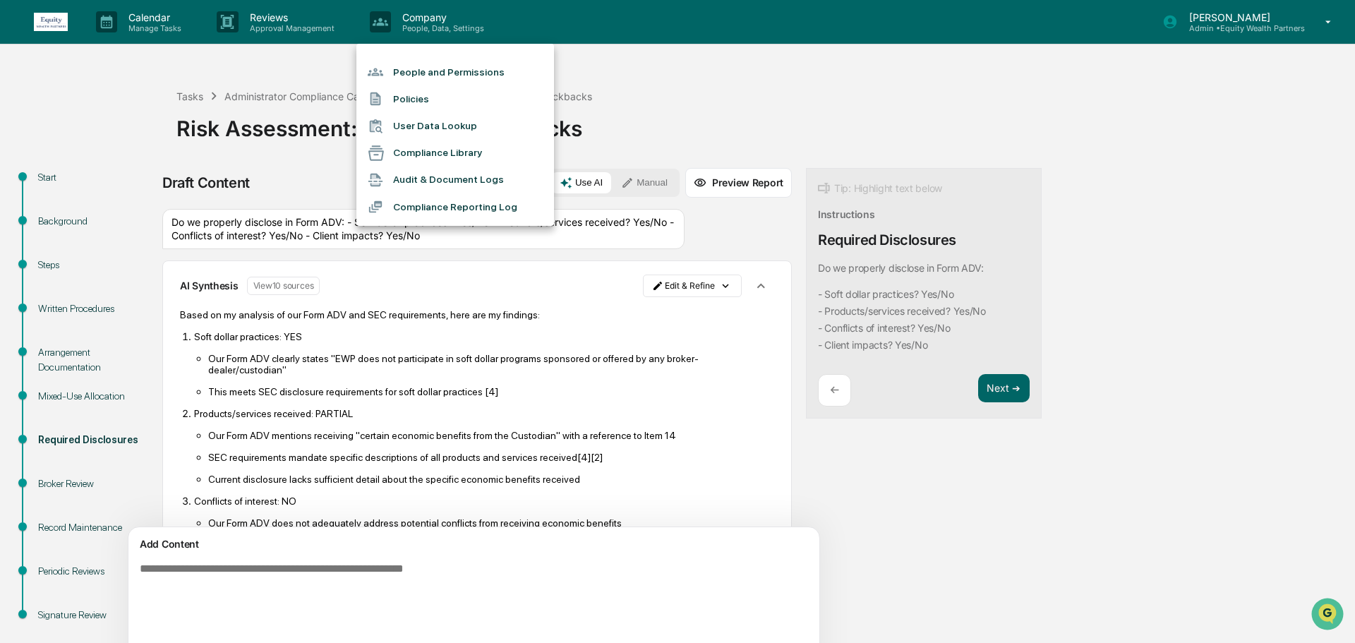
click at [806, 109] on div at bounding box center [677, 321] width 1355 height 643
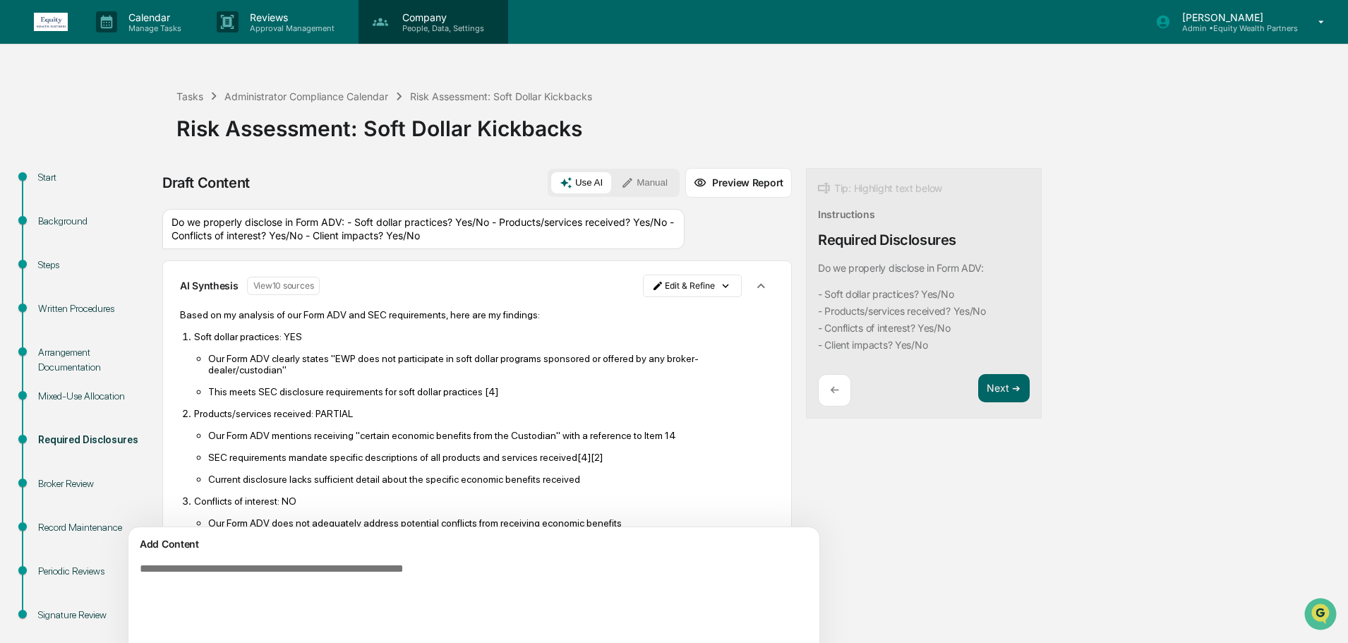
click at [457, 24] on p "People, Data, Settings" at bounding box center [441, 28] width 100 height 10
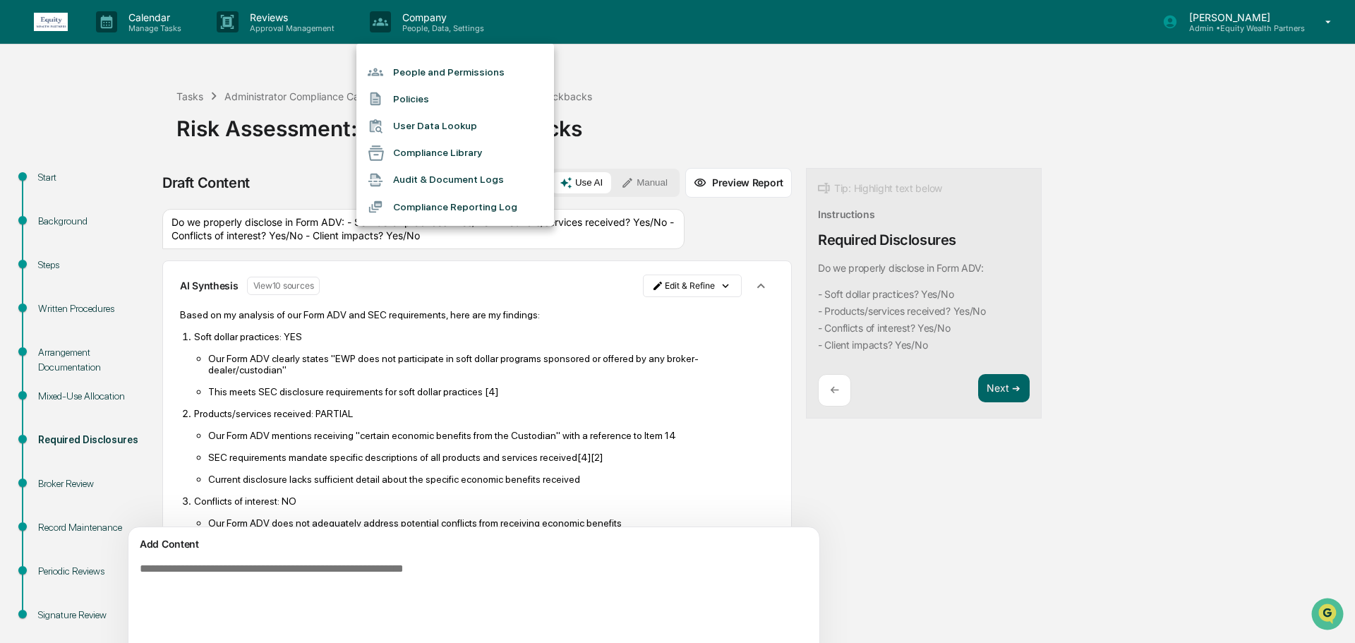
click at [451, 69] on li "People and Permissions" at bounding box center [455, 72] width 198 height 27
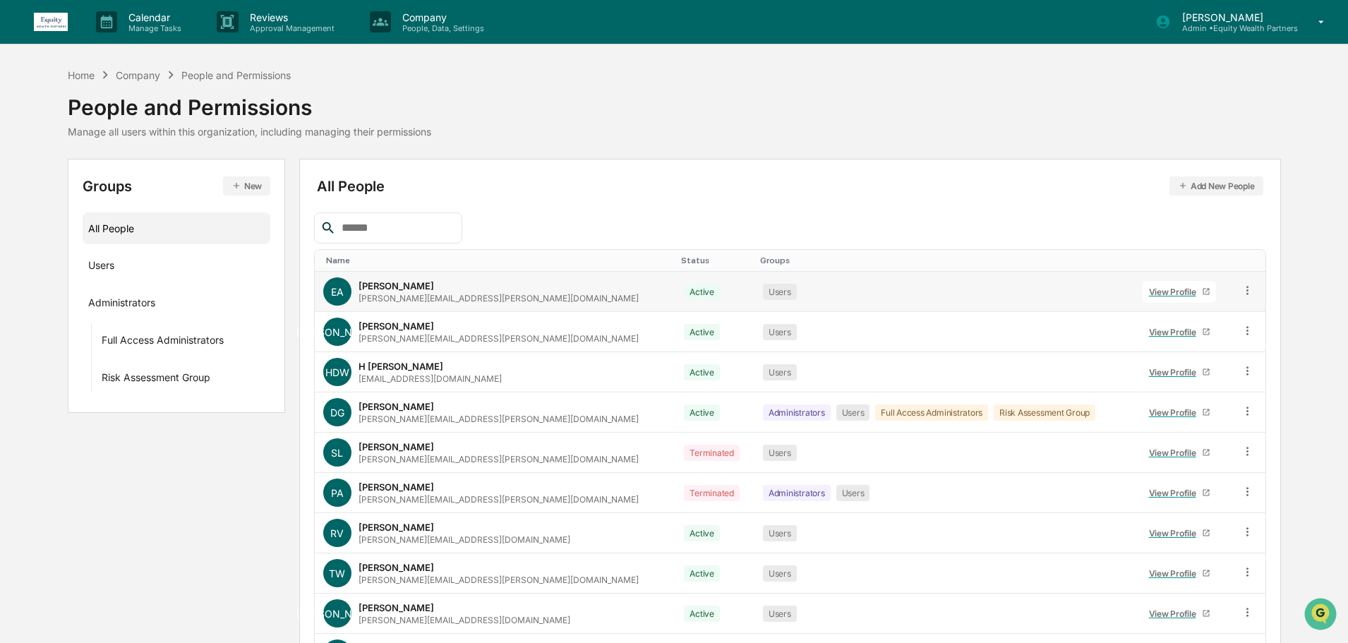
click at [1149, 287] on div "View Profile" at bounding box center [1175, 292] width 53 height 11
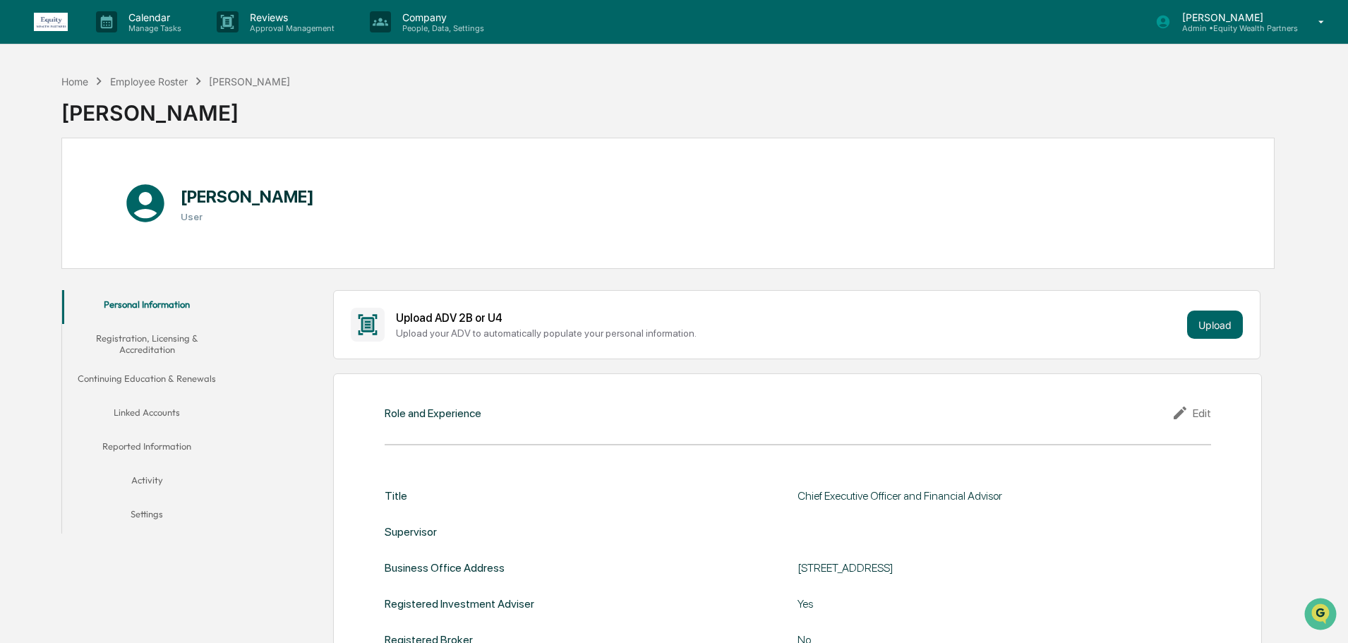
click at [153, 411] on button "Linked Accounts" at bounding box center [146, 415] width 169 height 34
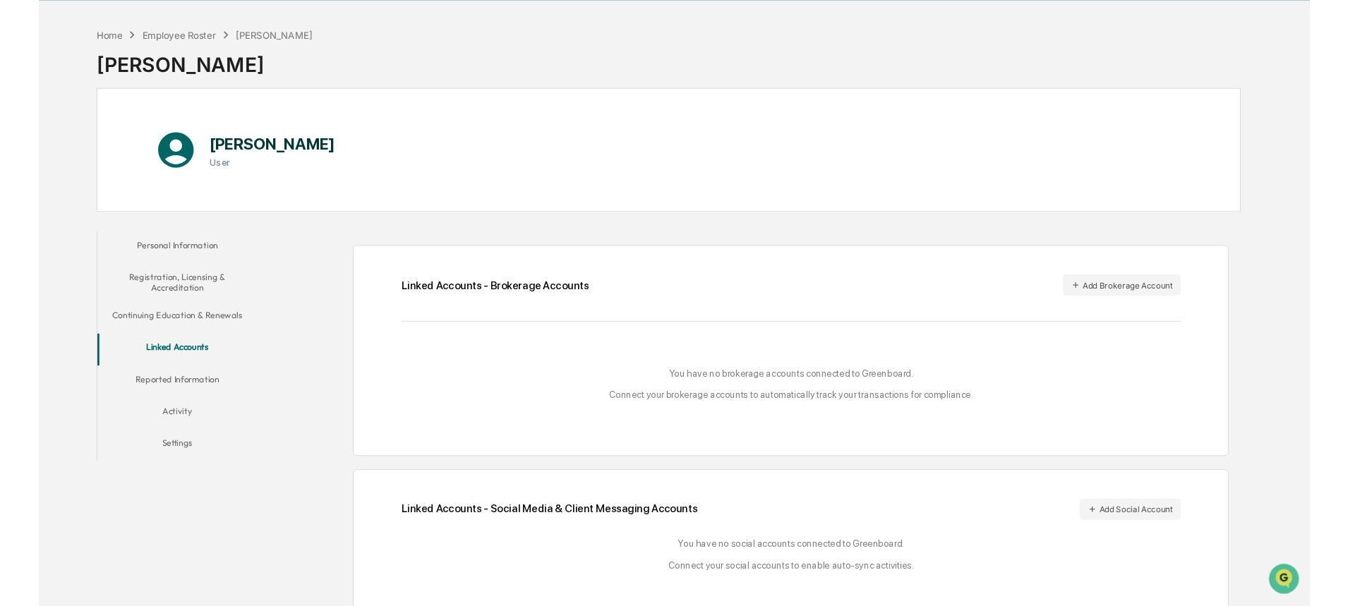
scroll to position [67, 0]
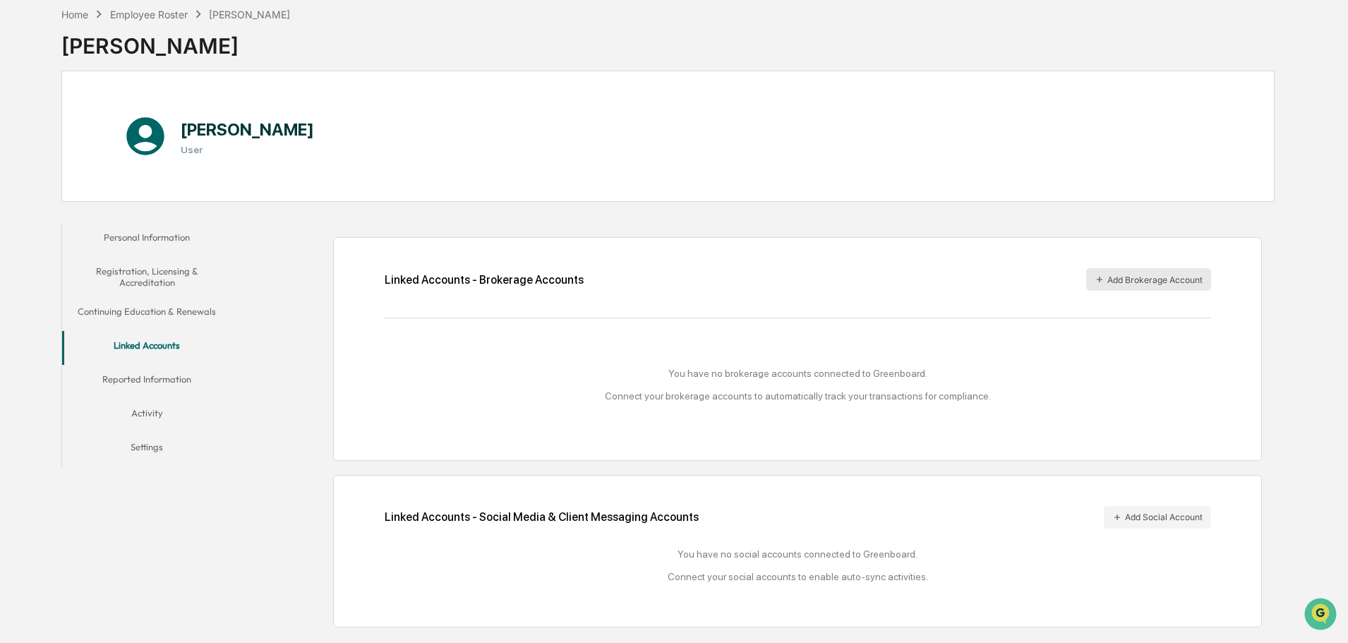
click at [1138, 284] on button "Add Brokerage Account" at bounding box center [1148, 279] width 125 height 23
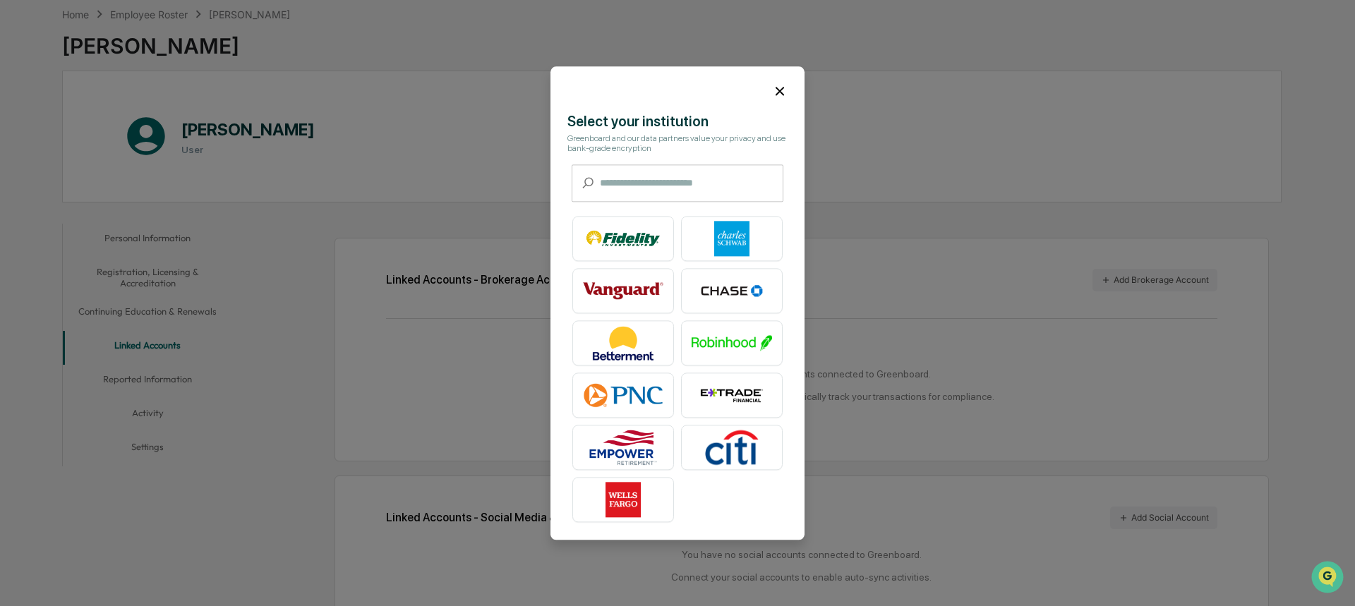
click at [634, 182] on input "text" at bounding box center [691, 182] width 183 height 37
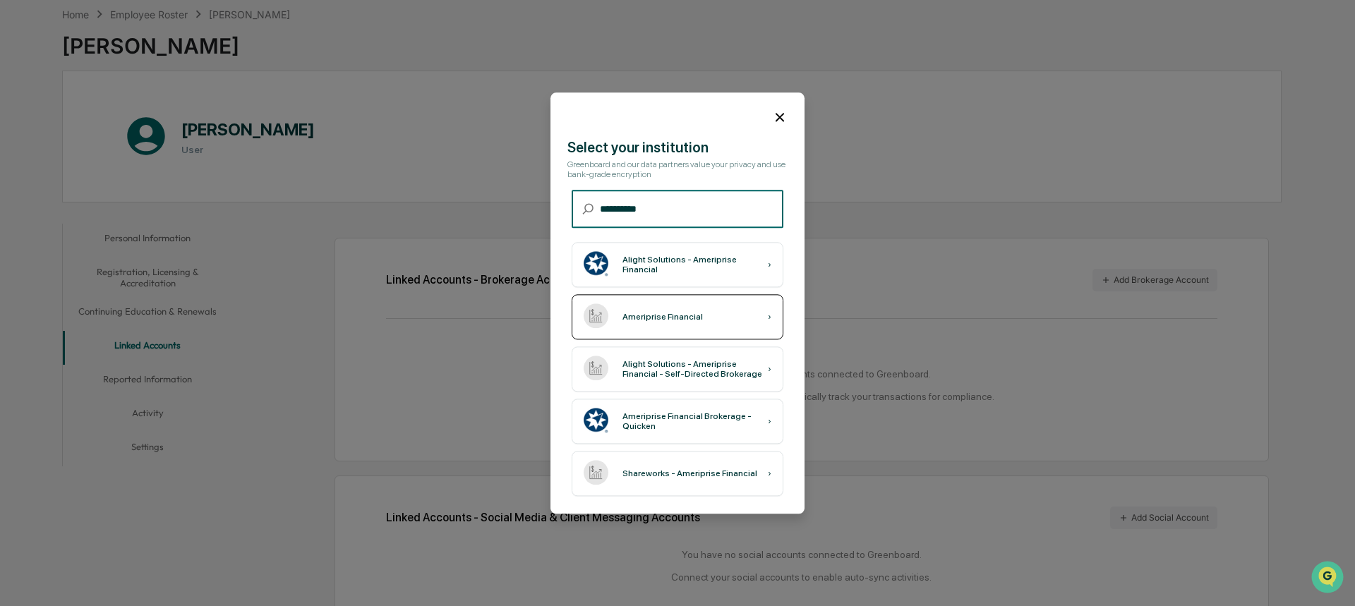
type input "**********"
click at [706, 315] on div "Ameriprise Financial ›" at bounding box center [678, 316] width 212 height 45
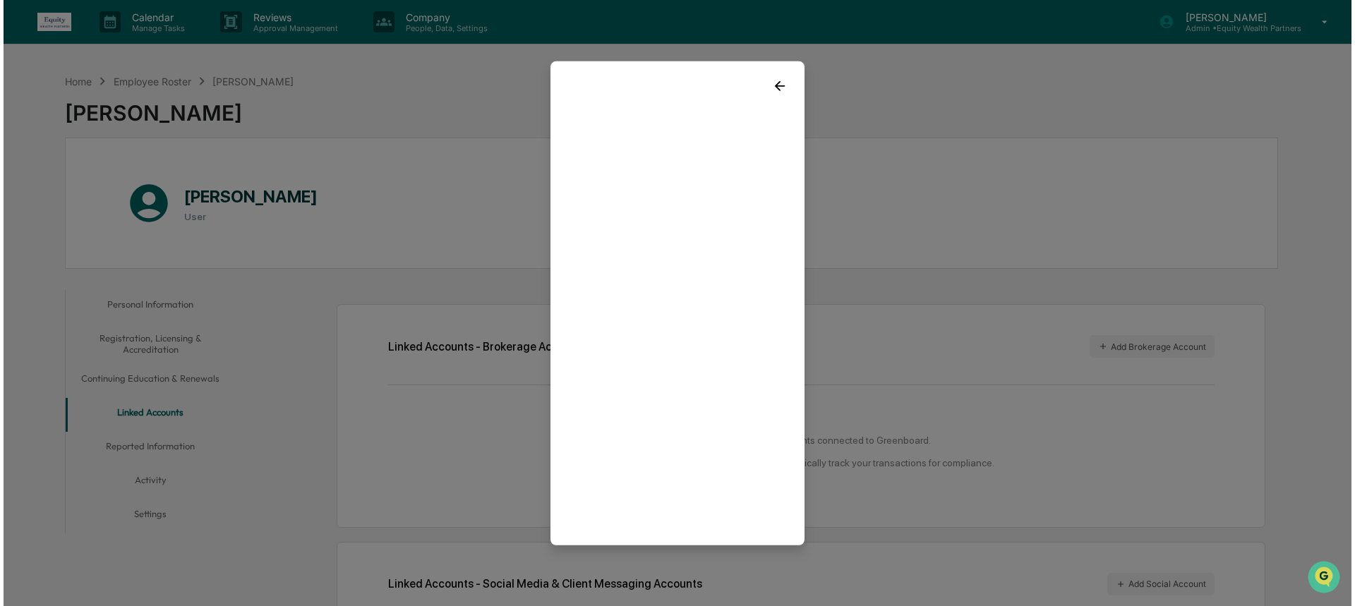
scroll to position [95, 0]
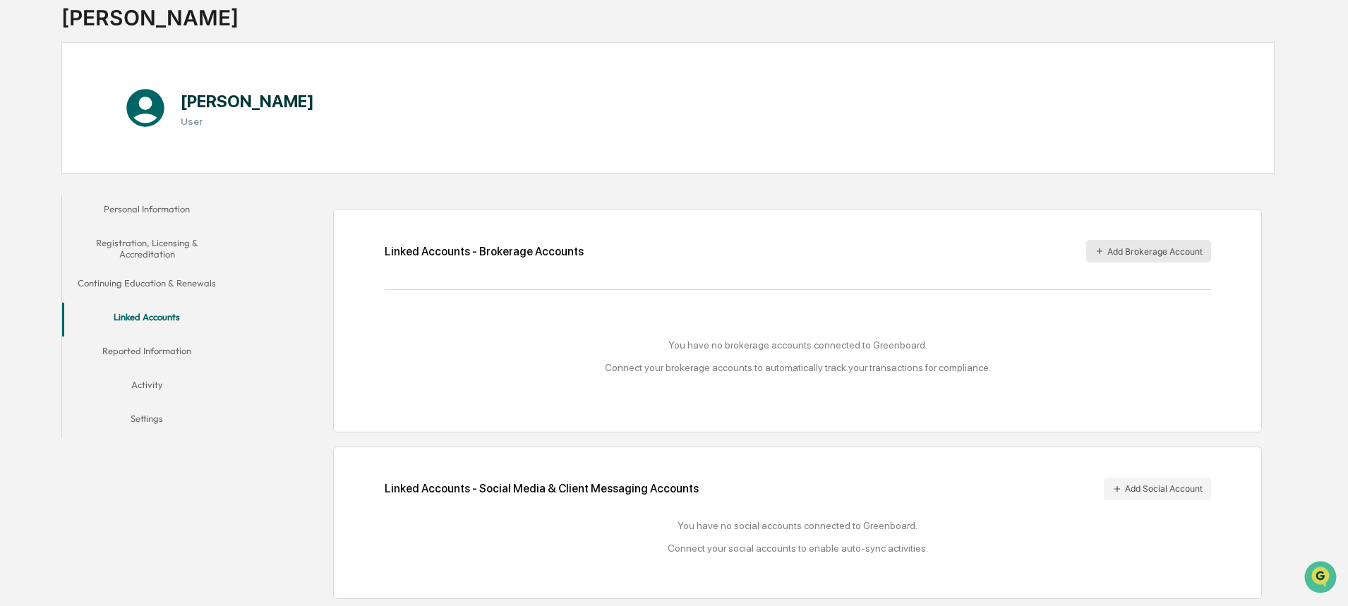
click at [1140, 241] on button "Add Brokerage Account" at bounding box center [1148, 251] width 125 height 23
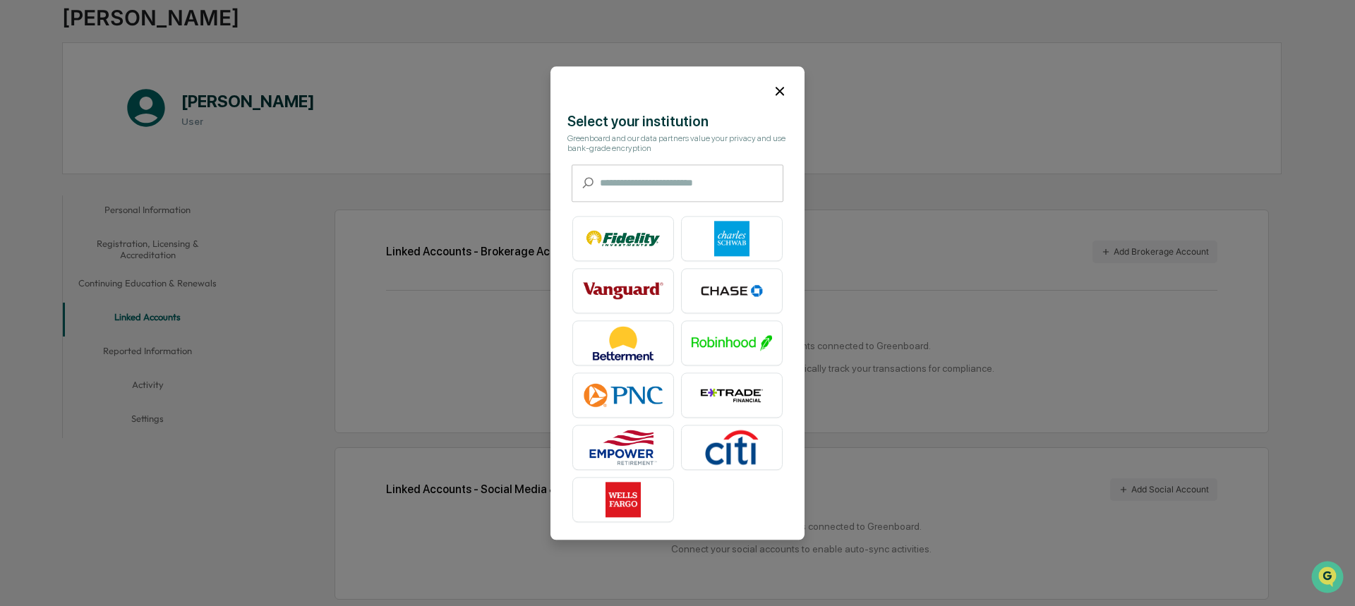
scroll to position [0, 0]
